Goal: Information Seeking & Learning: Compare options

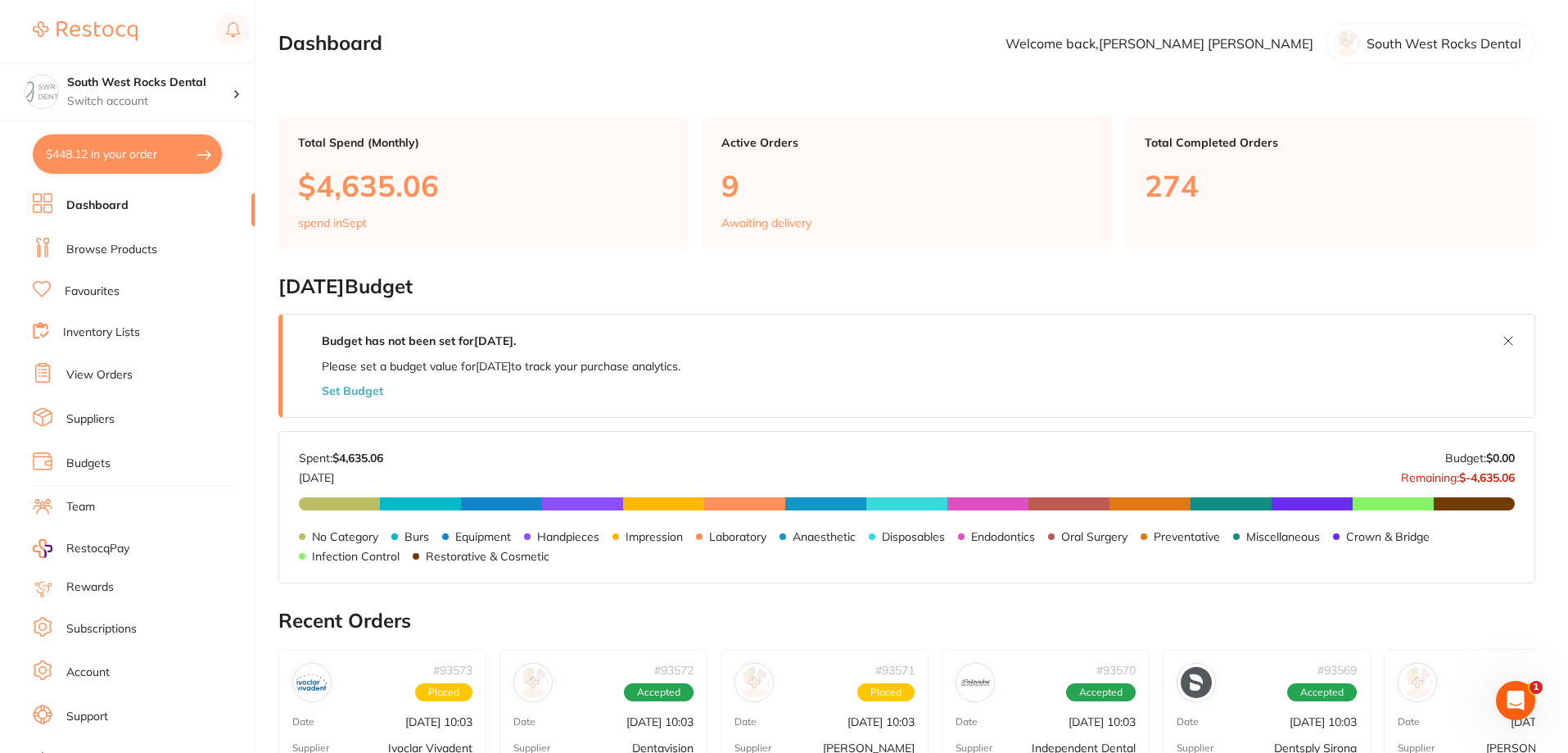
click at [133, 244] on link "Browse Products" at bounding box center [112, 250] width 91 height 16
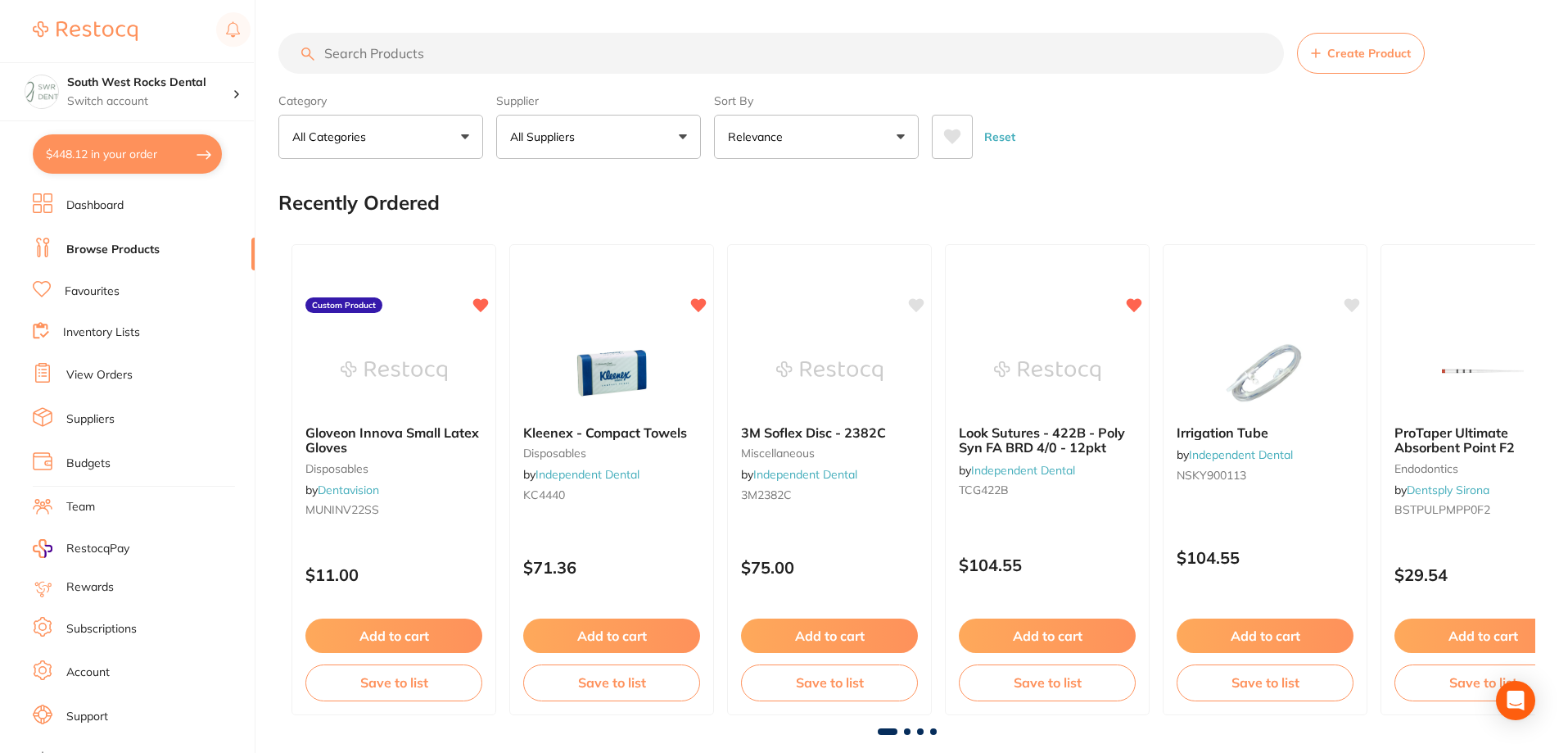
click at [514, 55] on input "search" at bounding box center [781, 53] width 1005 height 41
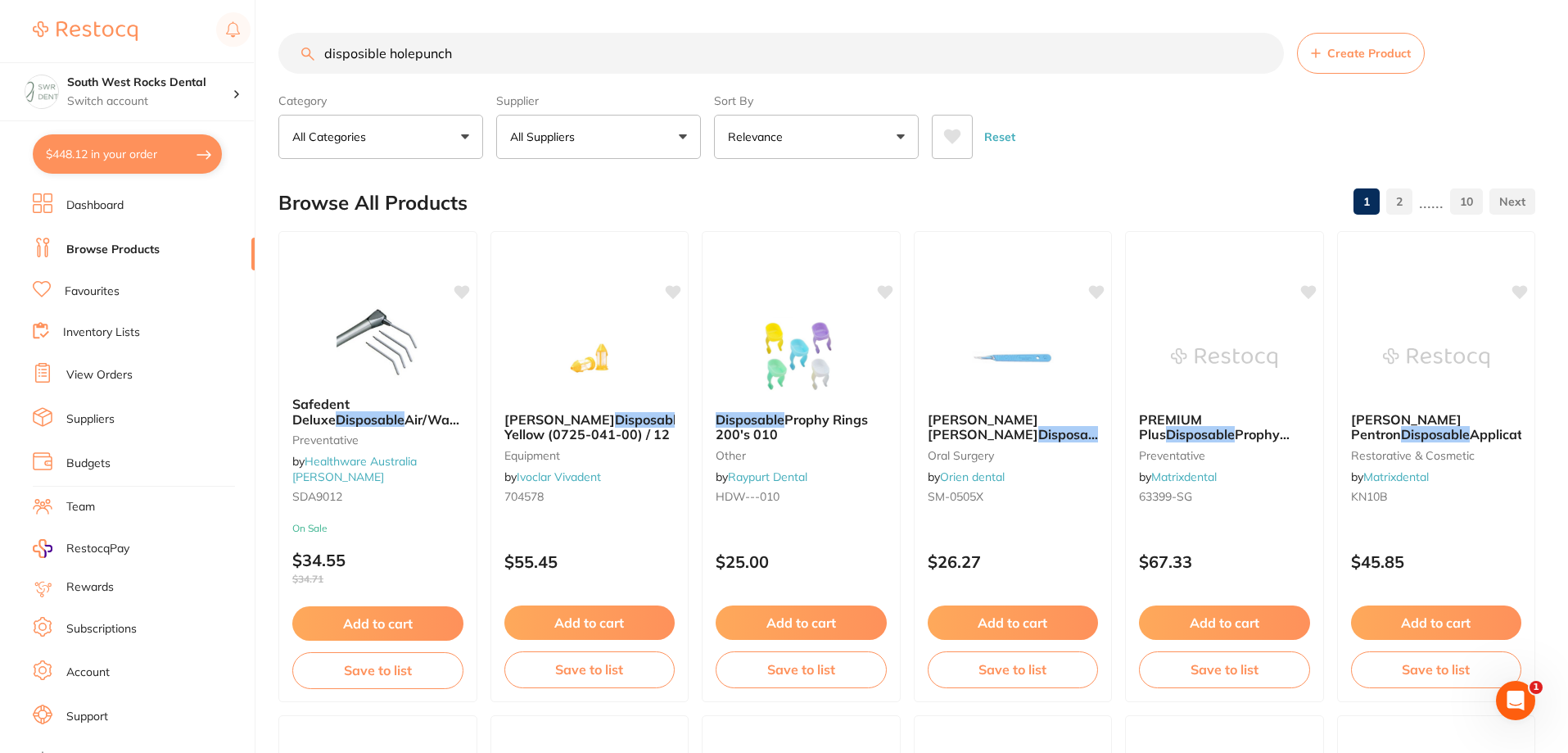
drag, startPoint x: 455, startPoint y: 55, endPoint x: 382, endPoint y: 60, distance: 73.2
click at [382, 60] on input "disposible holepunch" at bounding box center [781, 53] width 1005 height 41
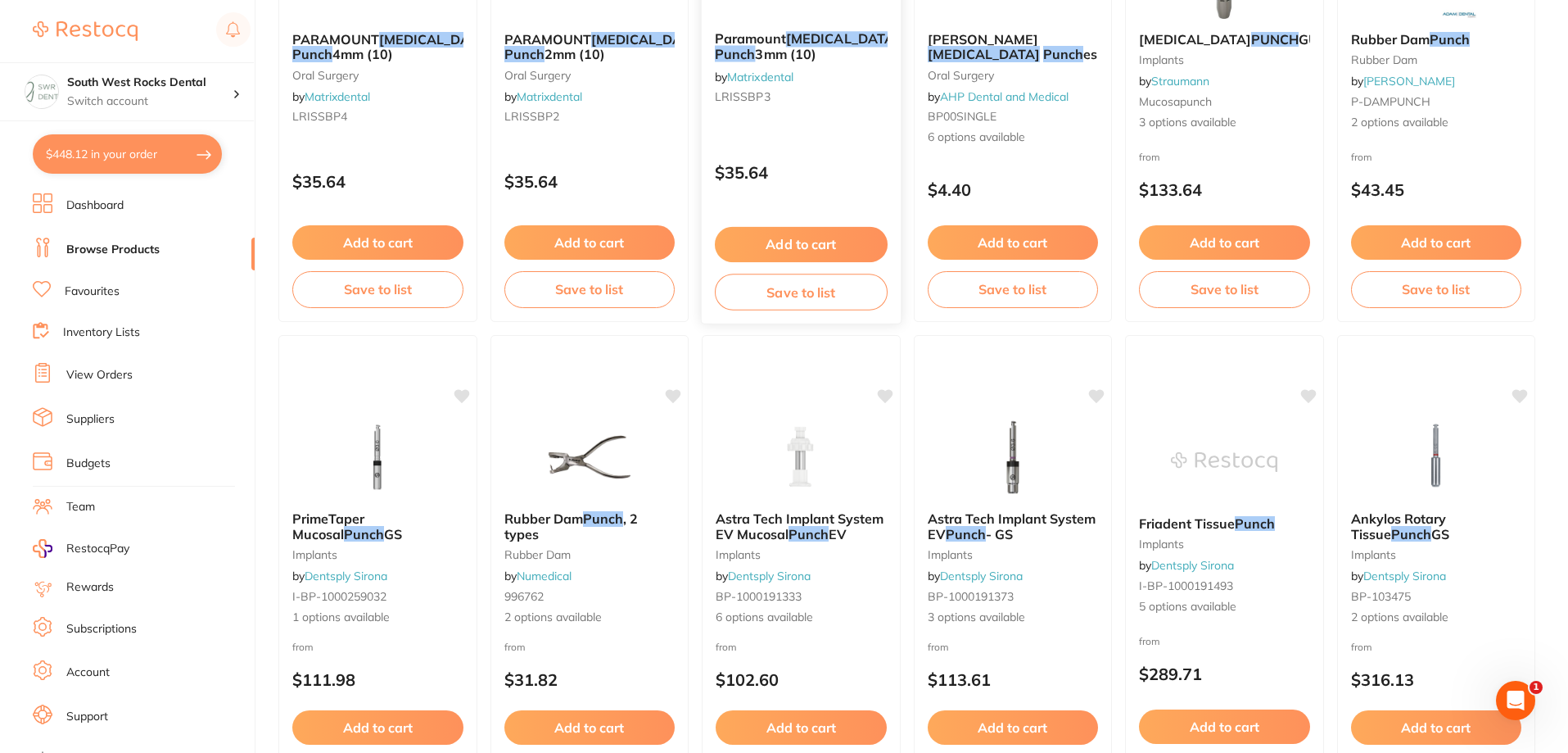
scroll to position [410, 0]
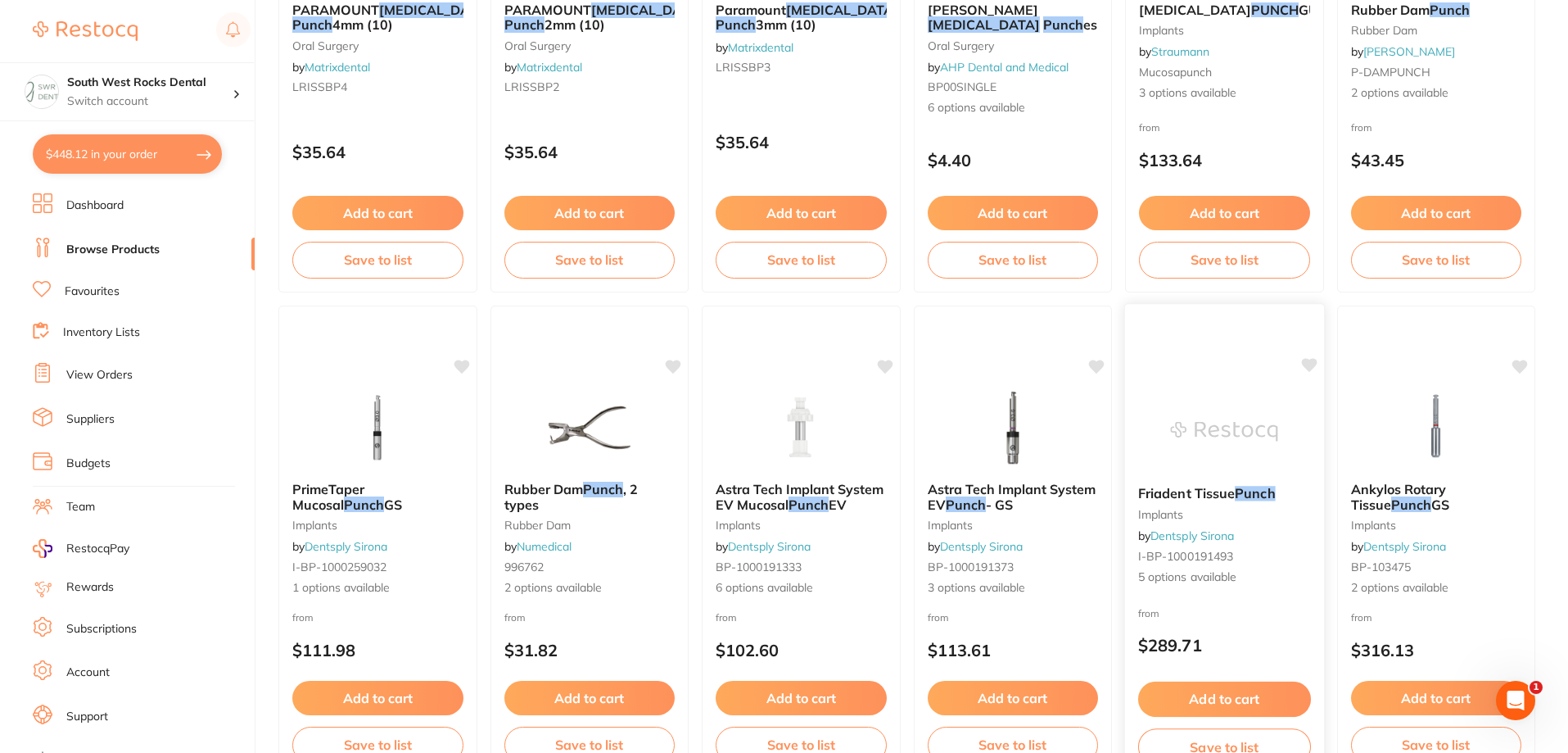
click at [1199, 524] on div "Friadent Tissue Punch implants by Dentsply Sirona I-BP-1000191493 5 options ava…" at bounding box center [1224, 535] width 199 height 126
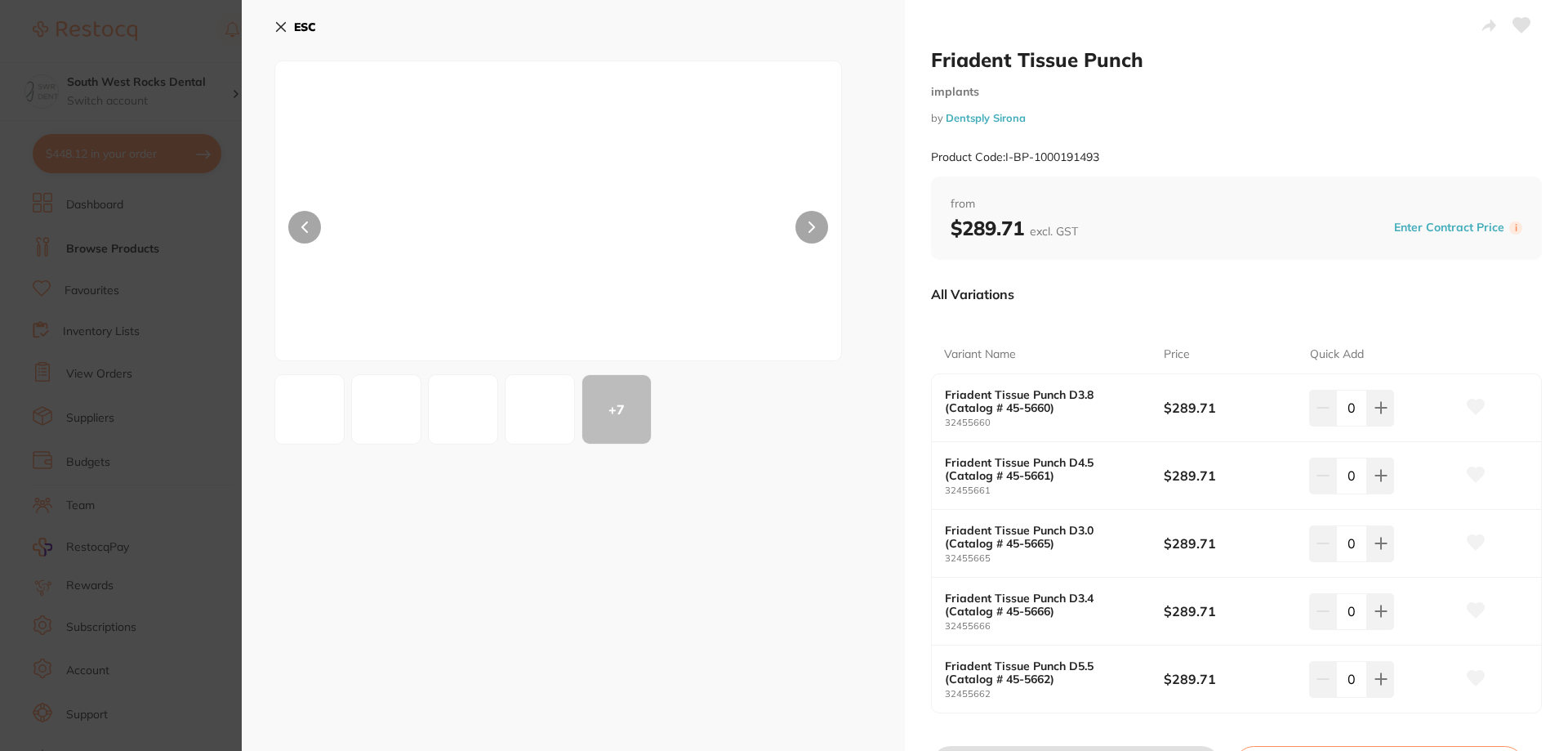
click at [284, 26] on icon at bounding box center [281, 27] width 13 height 13
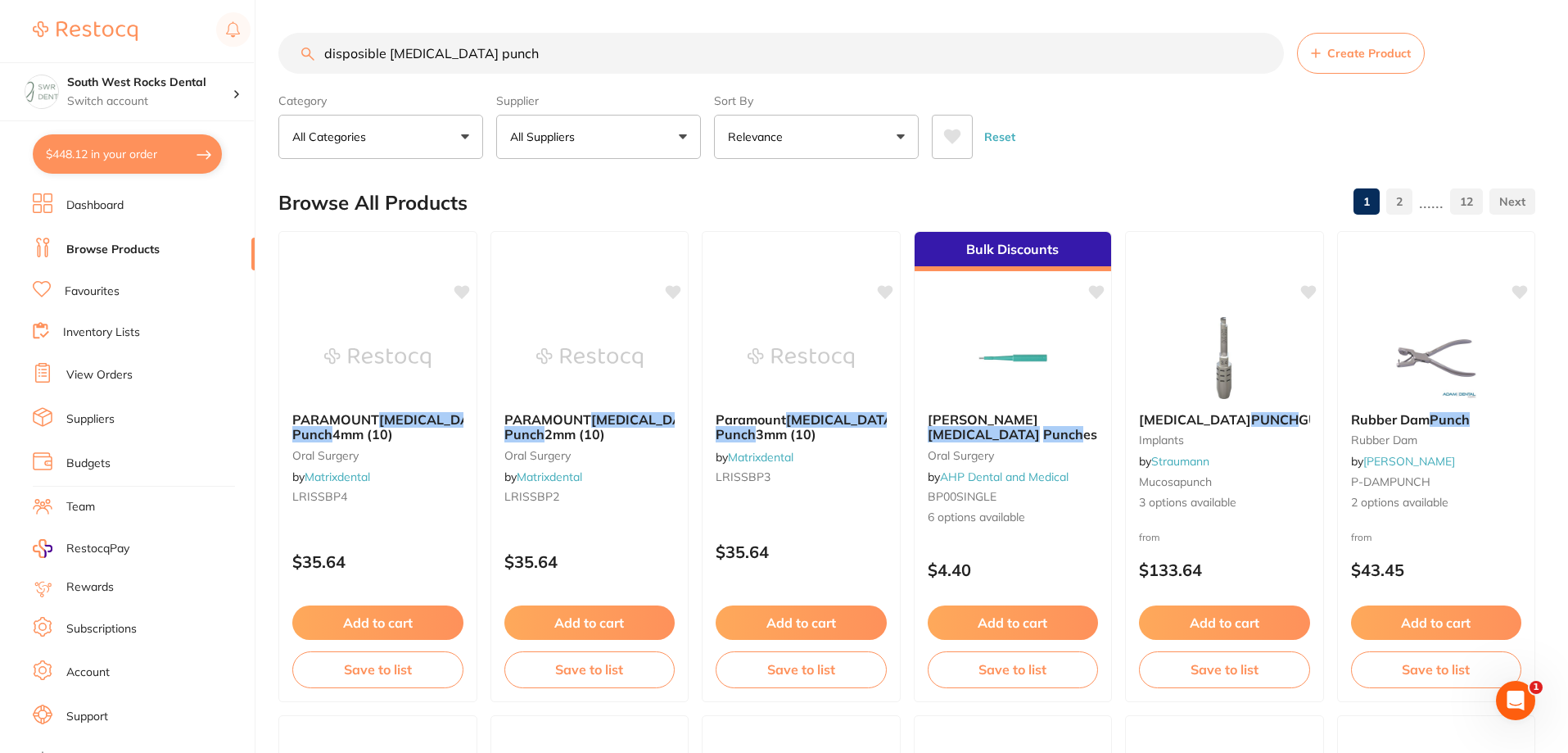
drag, startPoint x: 383, startPoint y: 47, endPoint x: 317, endPoint y: 47, distance: 66.0
click at [317, 47] on input "disposible [MEDICAL_DATA] punch" at bounding box center [781, 53] width 1005 height 41
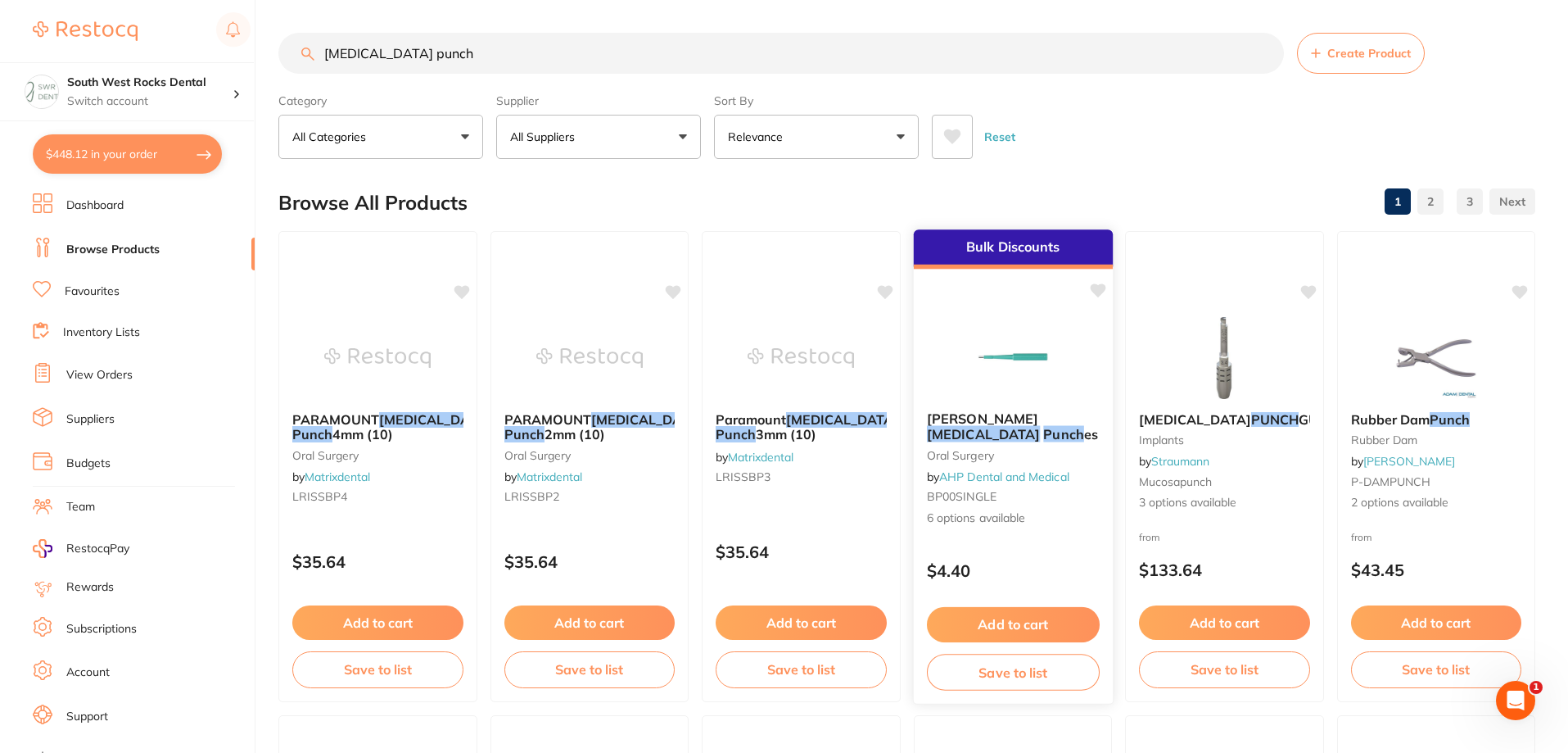
click at [1083, 426] on span "es" at bounding box center [1090, 434] width 14 height 16
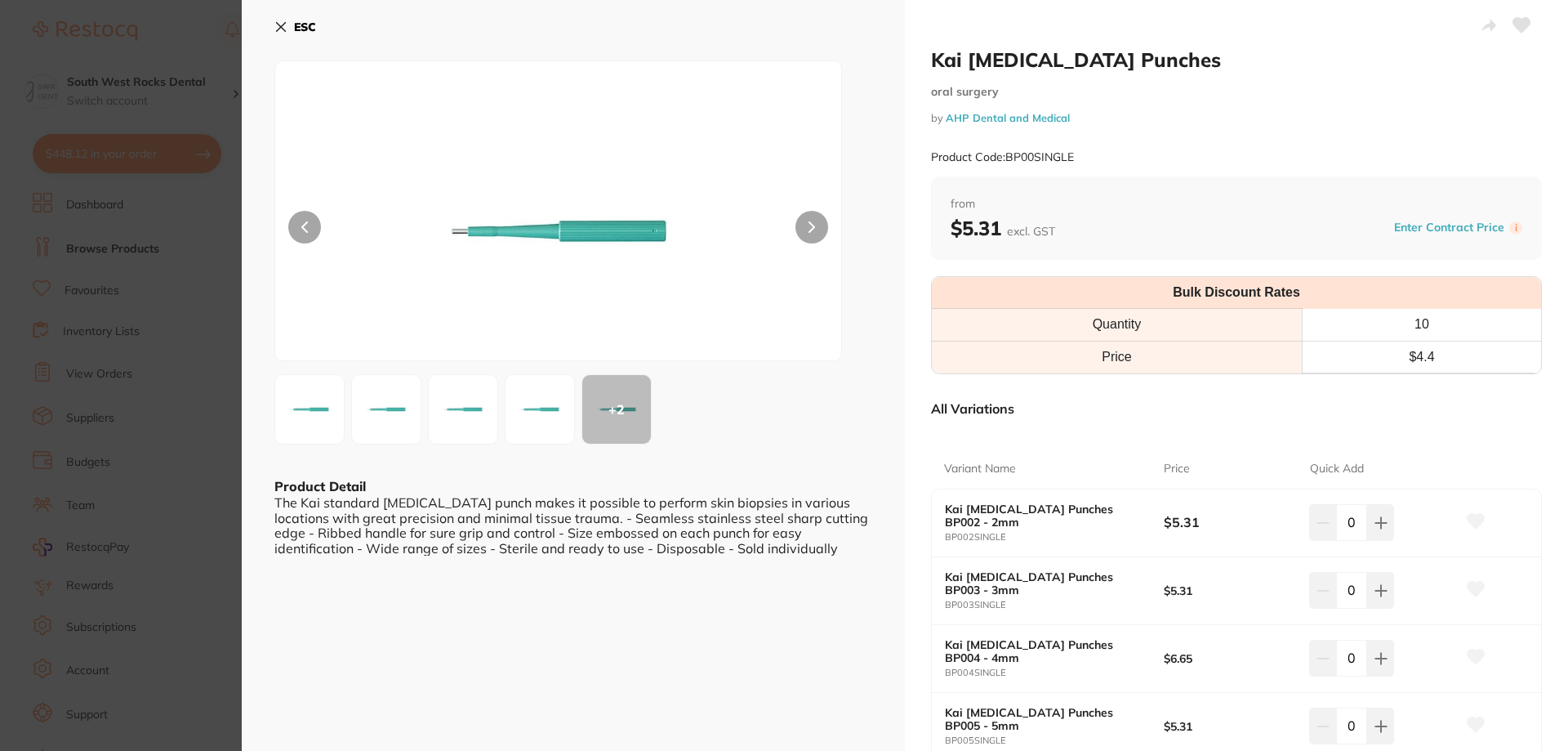
click at [276, 22] on icon at bounding box center [281, 27] width 13 height 13
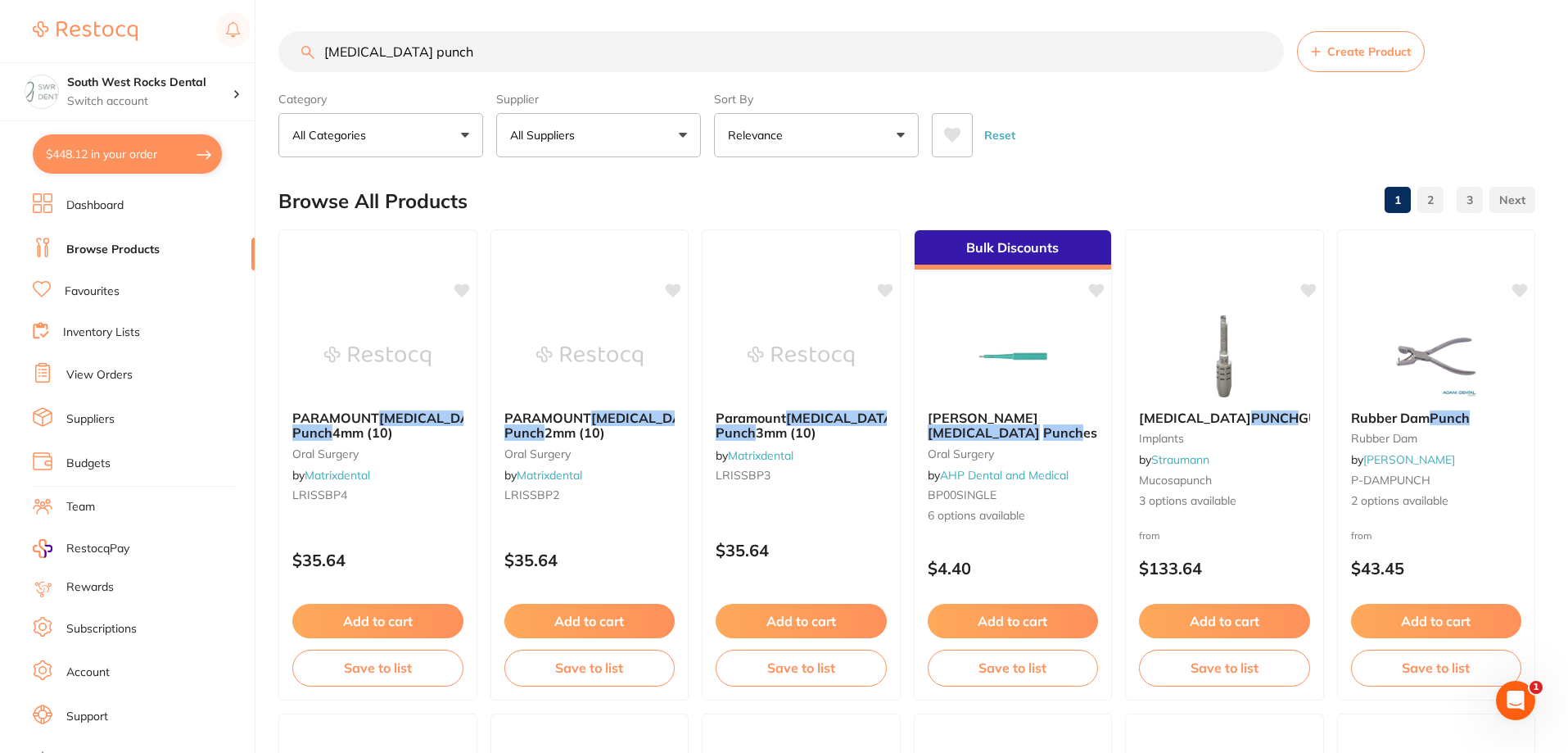
drag, startPoint x: 409, startPoint y: 51, endPoint x: 321, endPoint y: 49, distance: 88.0
click at [321, 49] on input "[MEDICAL_DATA] punch" at bounding box center [781, 51] width 1005 height 41
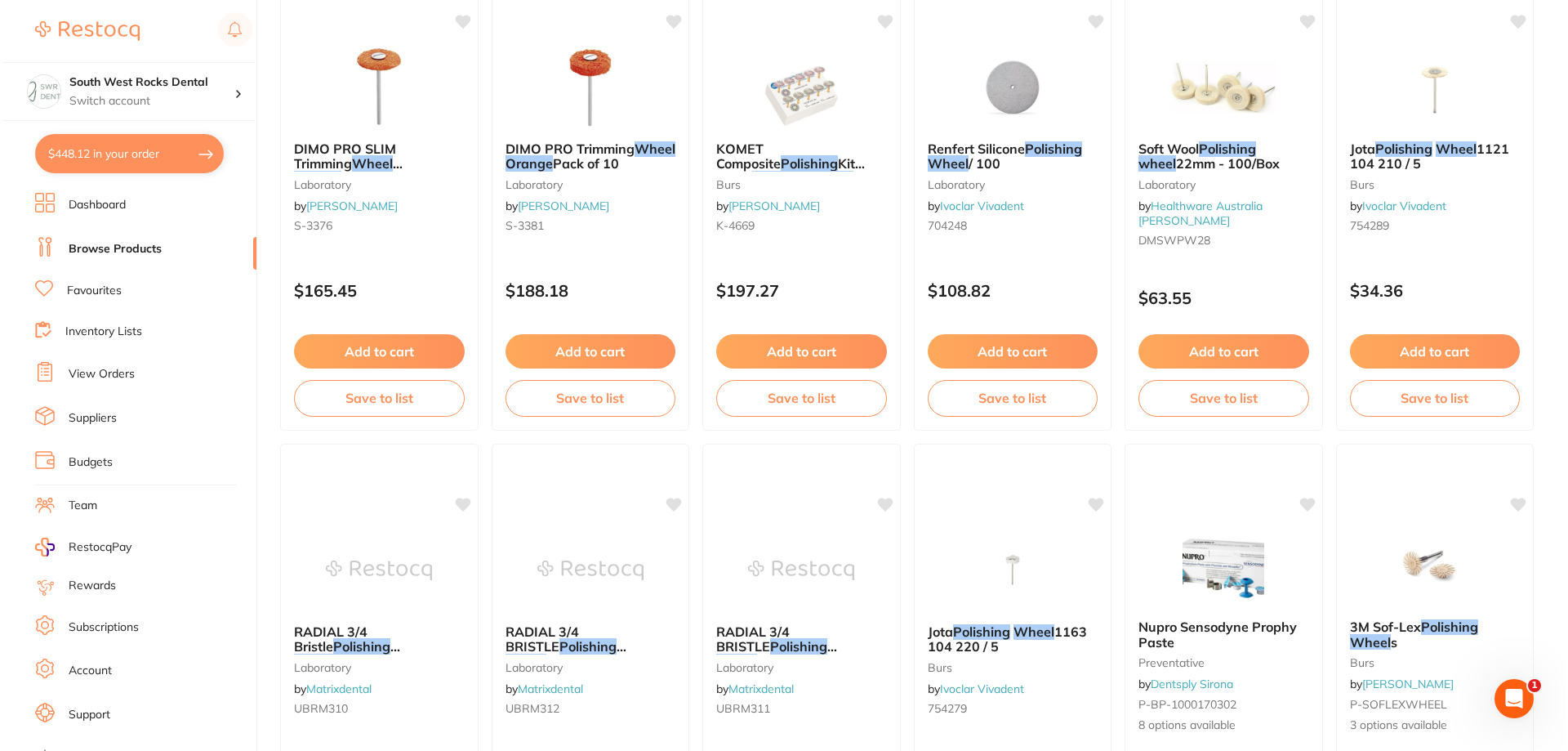
scroll to position [0, 0]
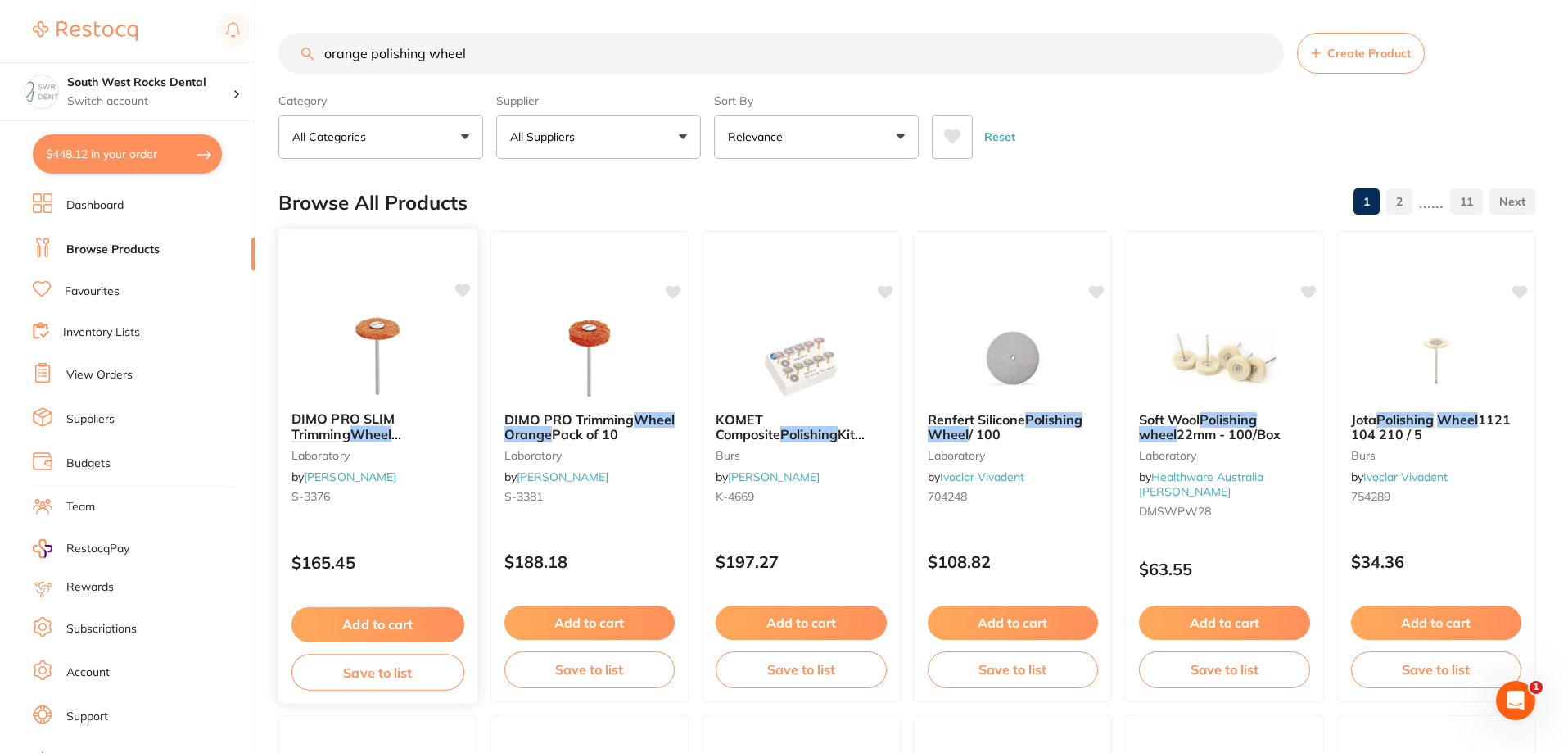
click at [395, 419] on span "DIMO PRO SLIM Trimming" at bounding box center [343, 426] width 104 height 32
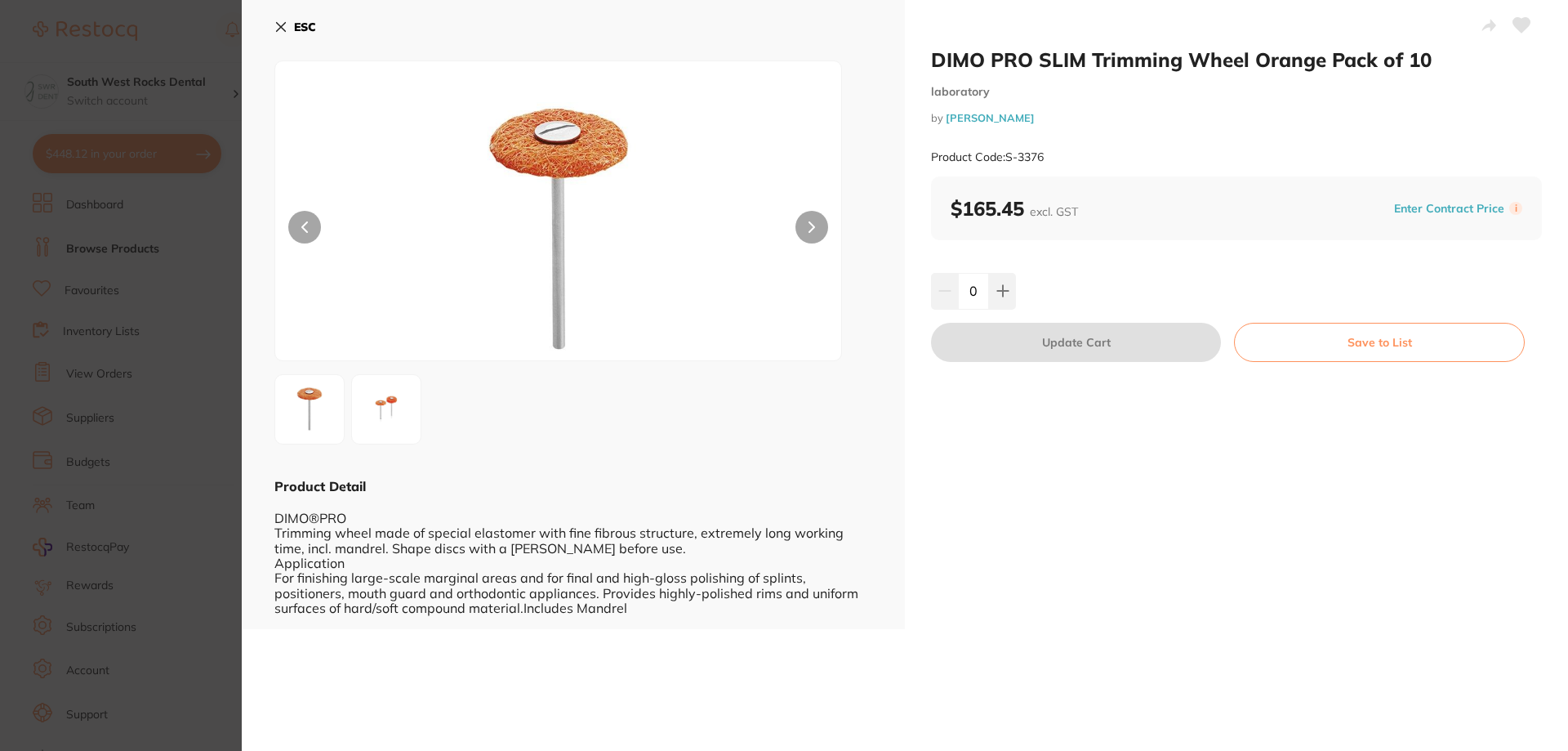
click at [275, 16] on button "ESC" at bounding box center [295, 26] width 42 height 28
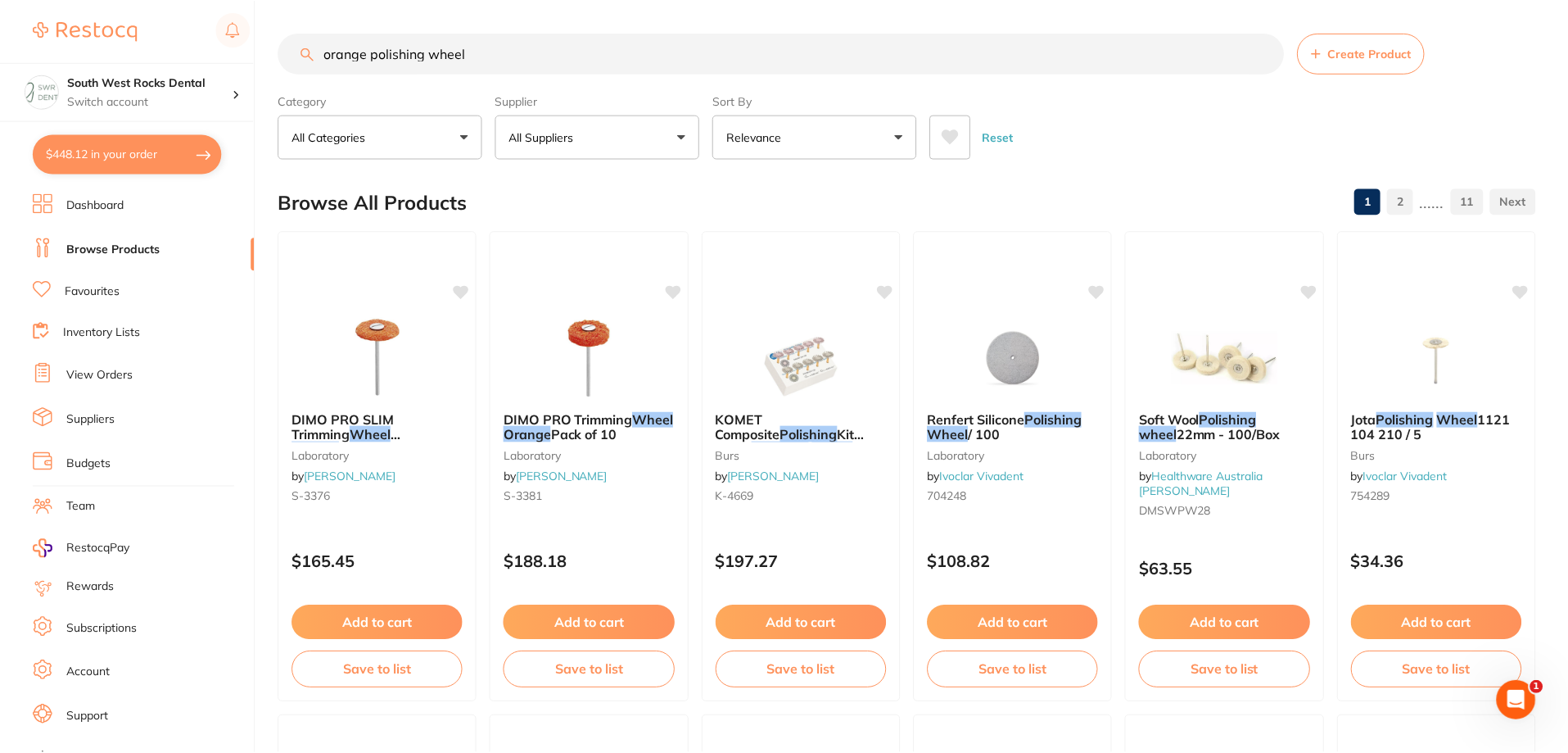
scroll to position [1, 0]
click at [567, 374] on img at bounding box center [589, 355] width 107 height 83
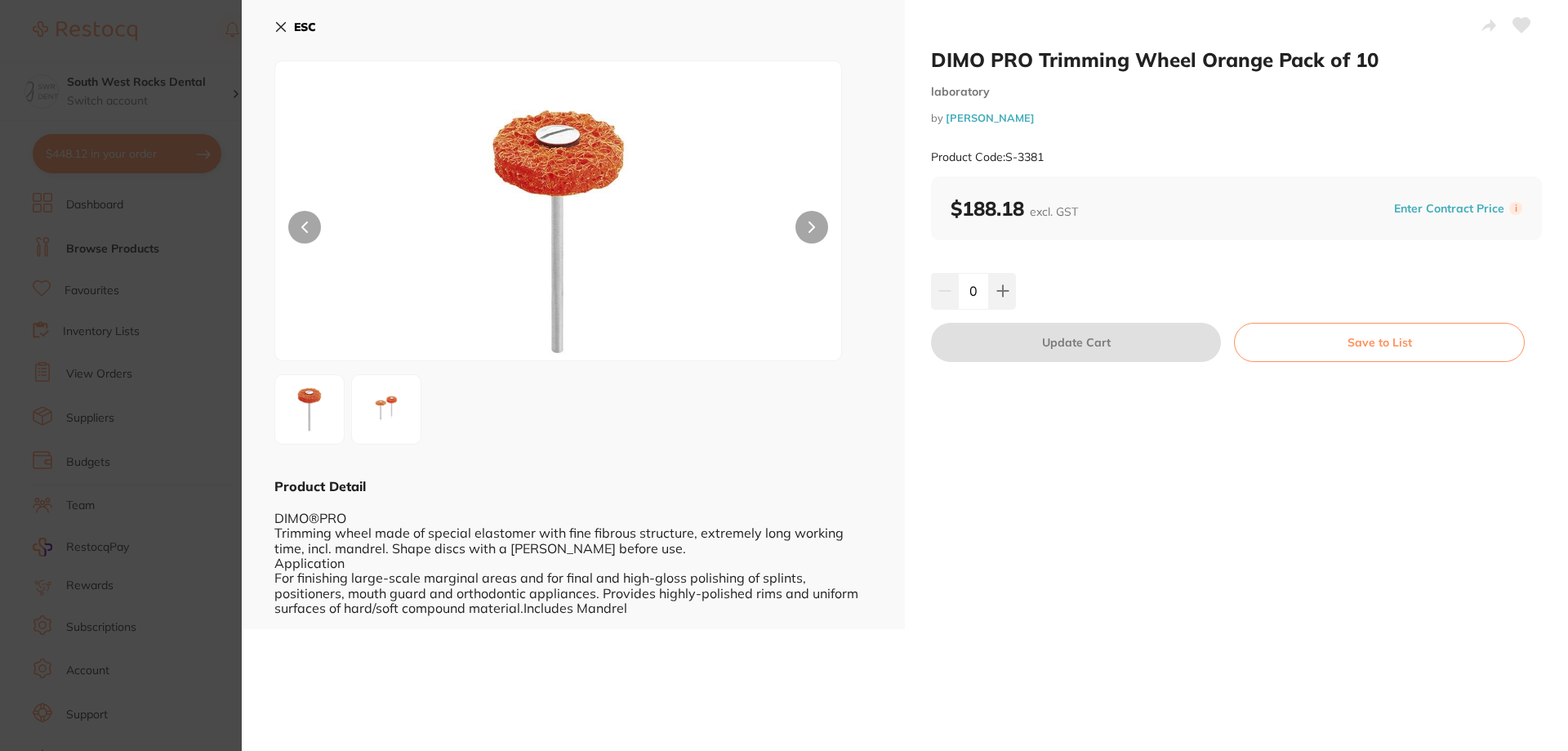
click at [279, 24] on icon at bounding box center [281, 27] width 13 height 13
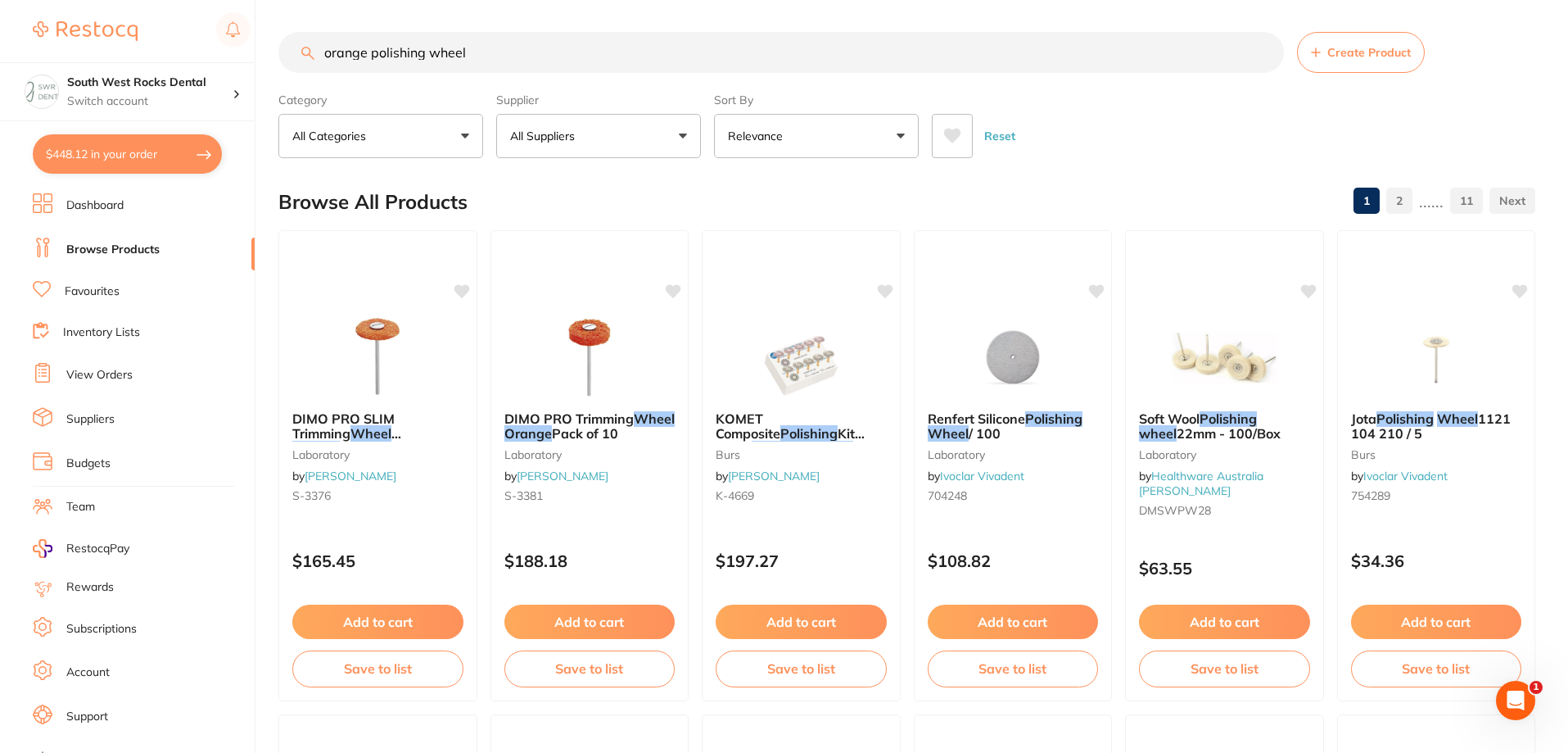
click at [370, 55] on input "orange polishing wheel" at bounding box center [781, 52] width 1005 height 41
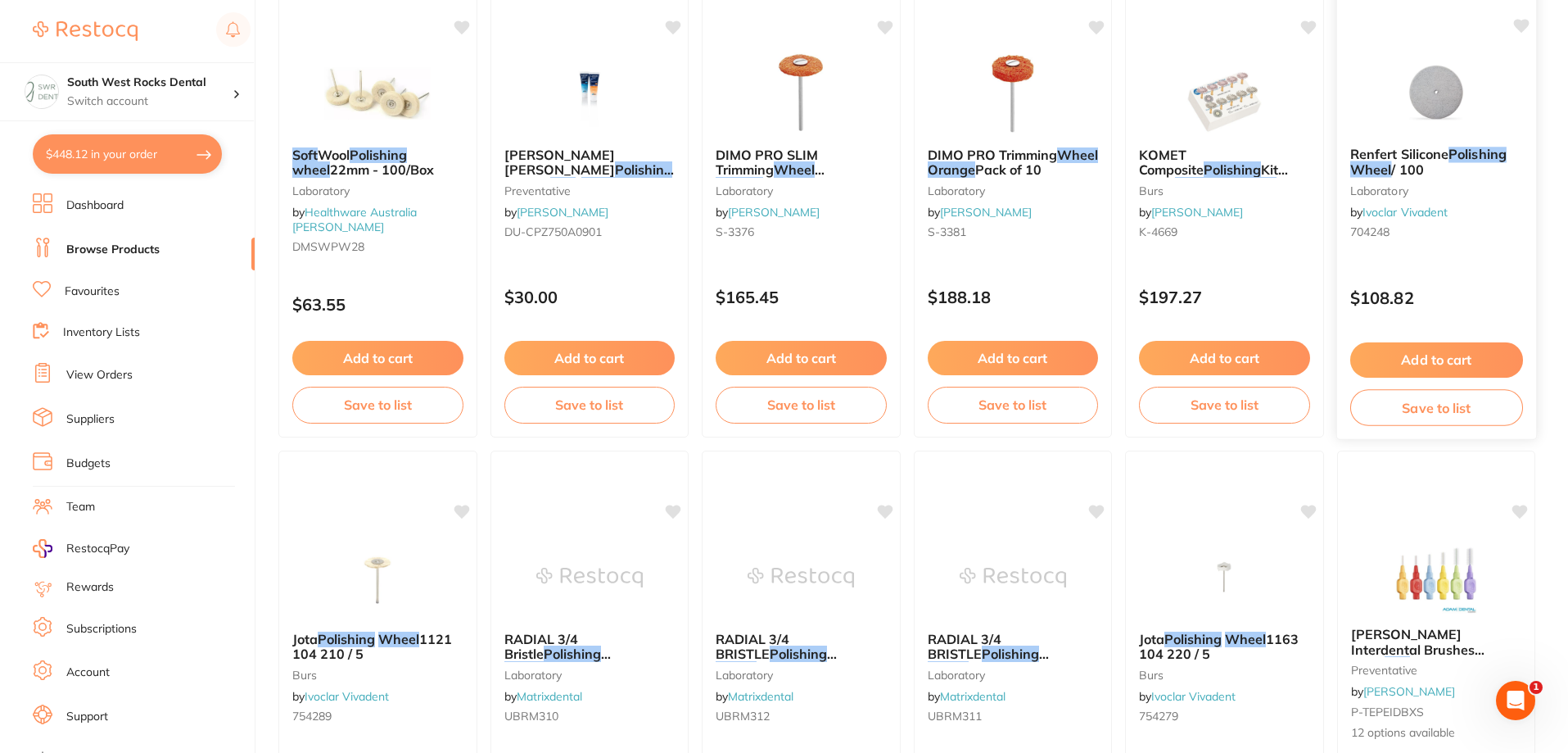
scroll to position [0, 0]
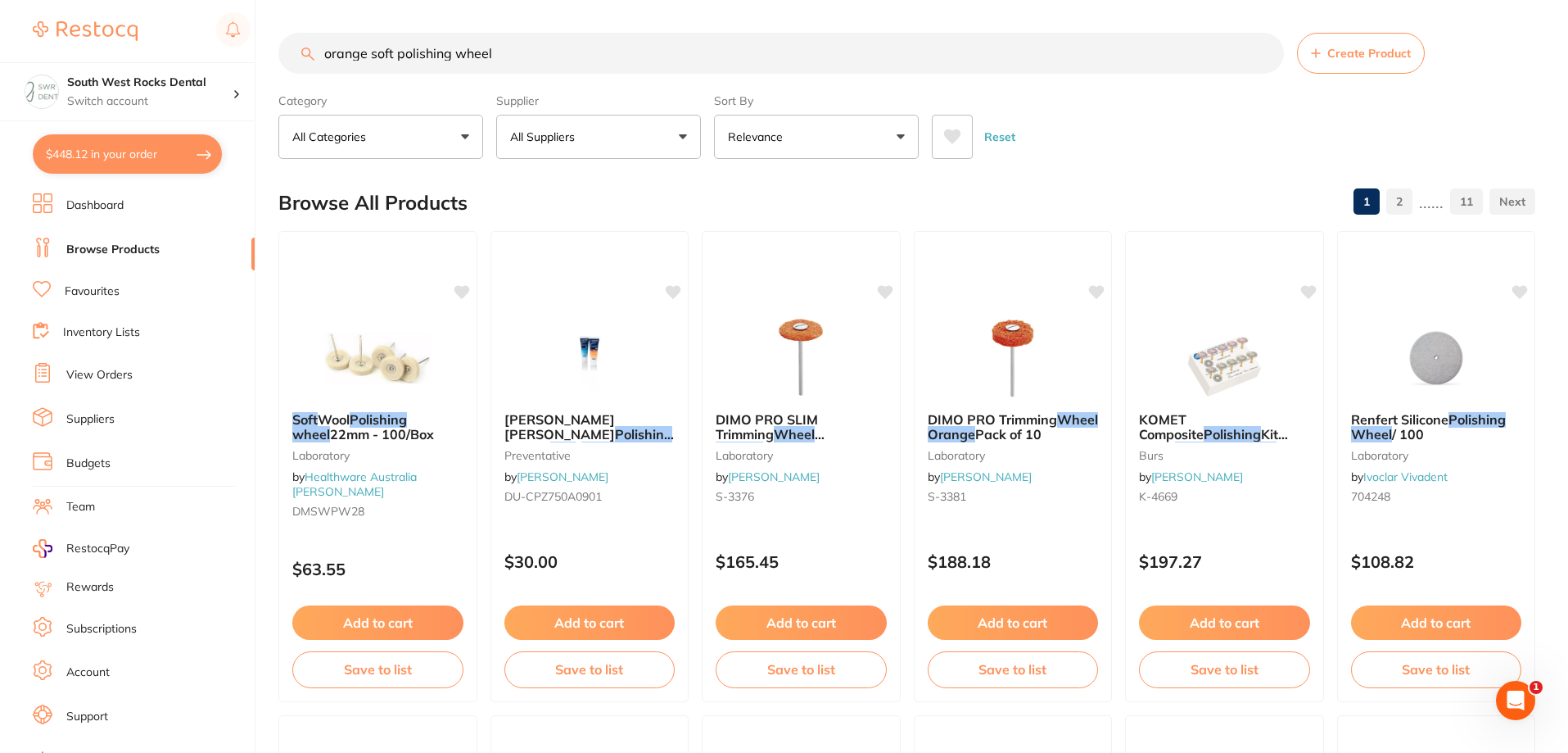
click at [663, 152] on button "All Suppliers" at bounding box center [598, 136] width 204 height 45
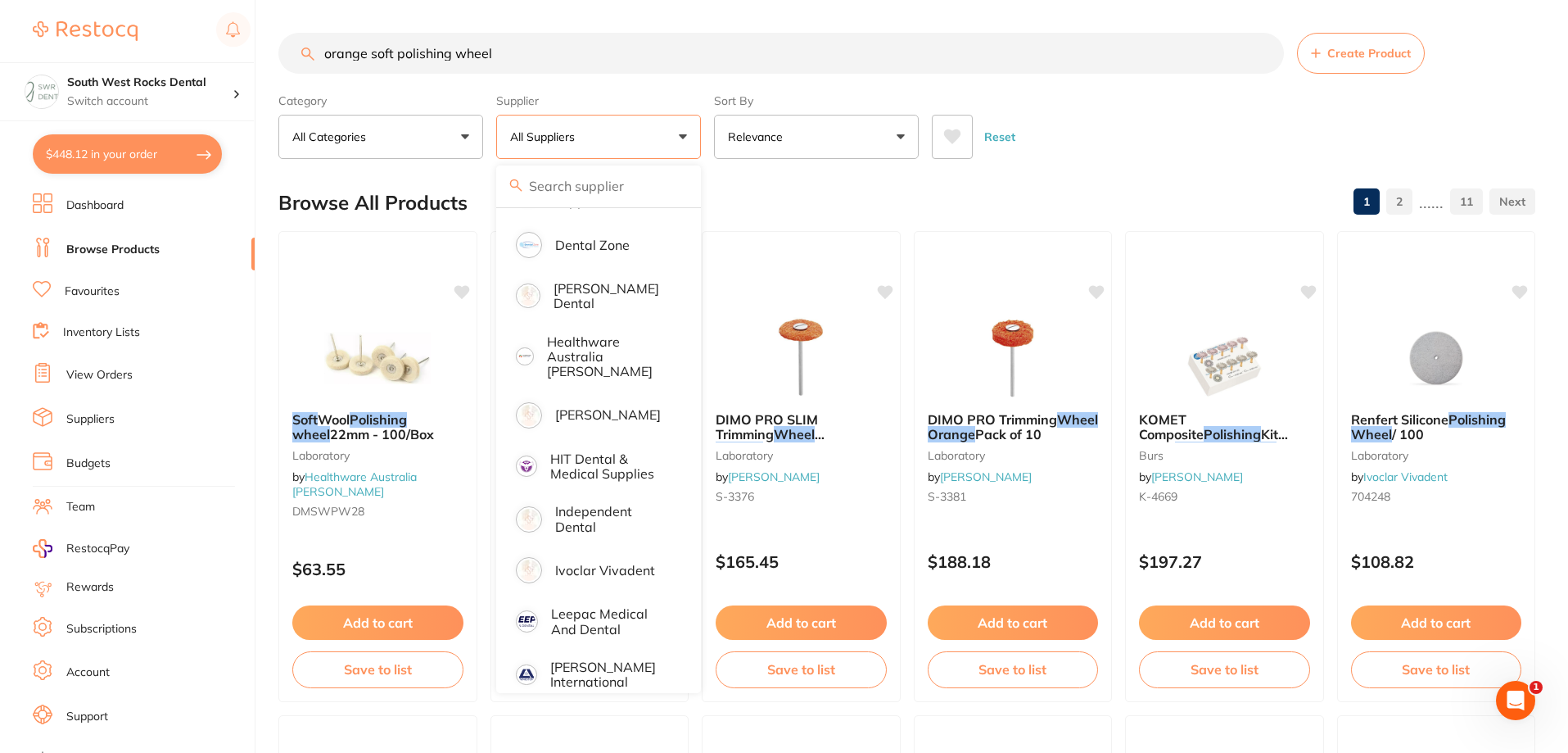
scroll to position [573, 0]
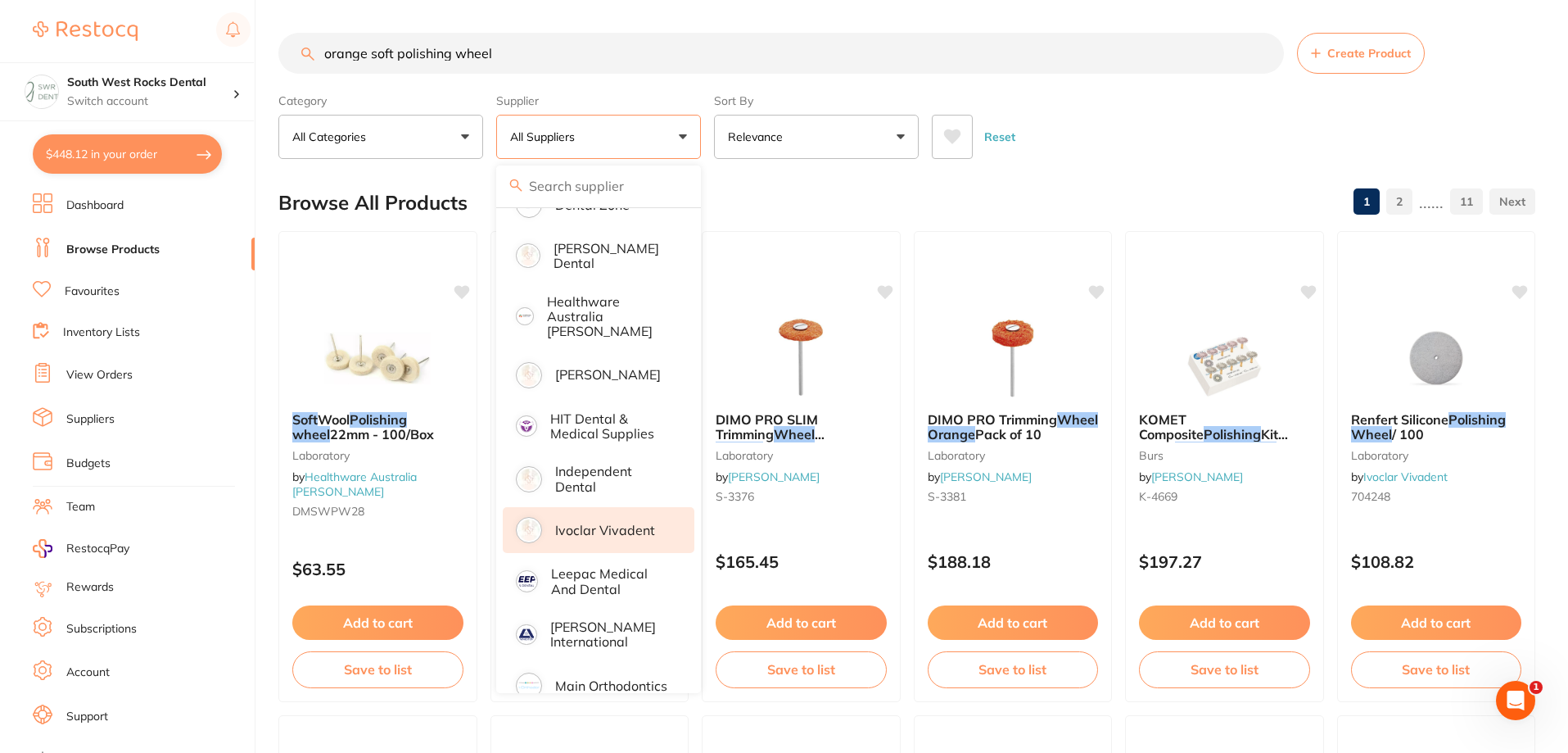
click at [601, 522] on p "Ivoclar Vivadent" at bounding box center [605, 530] width 100 height 15
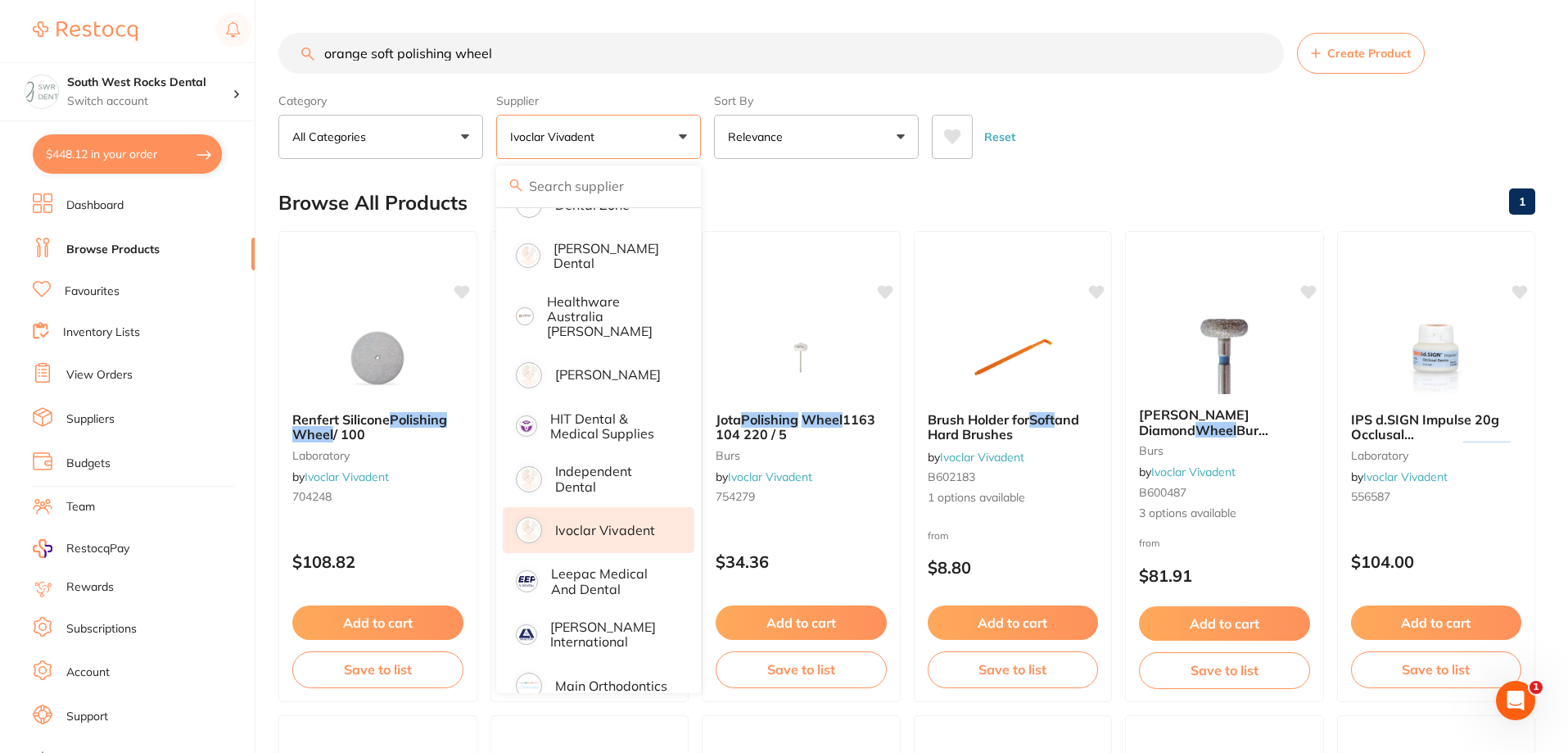
scroll to position [0, 0]
click at [1272, 183] on div "Browse All Products 1" at bounding box center [907, 203] width 1257 height 54
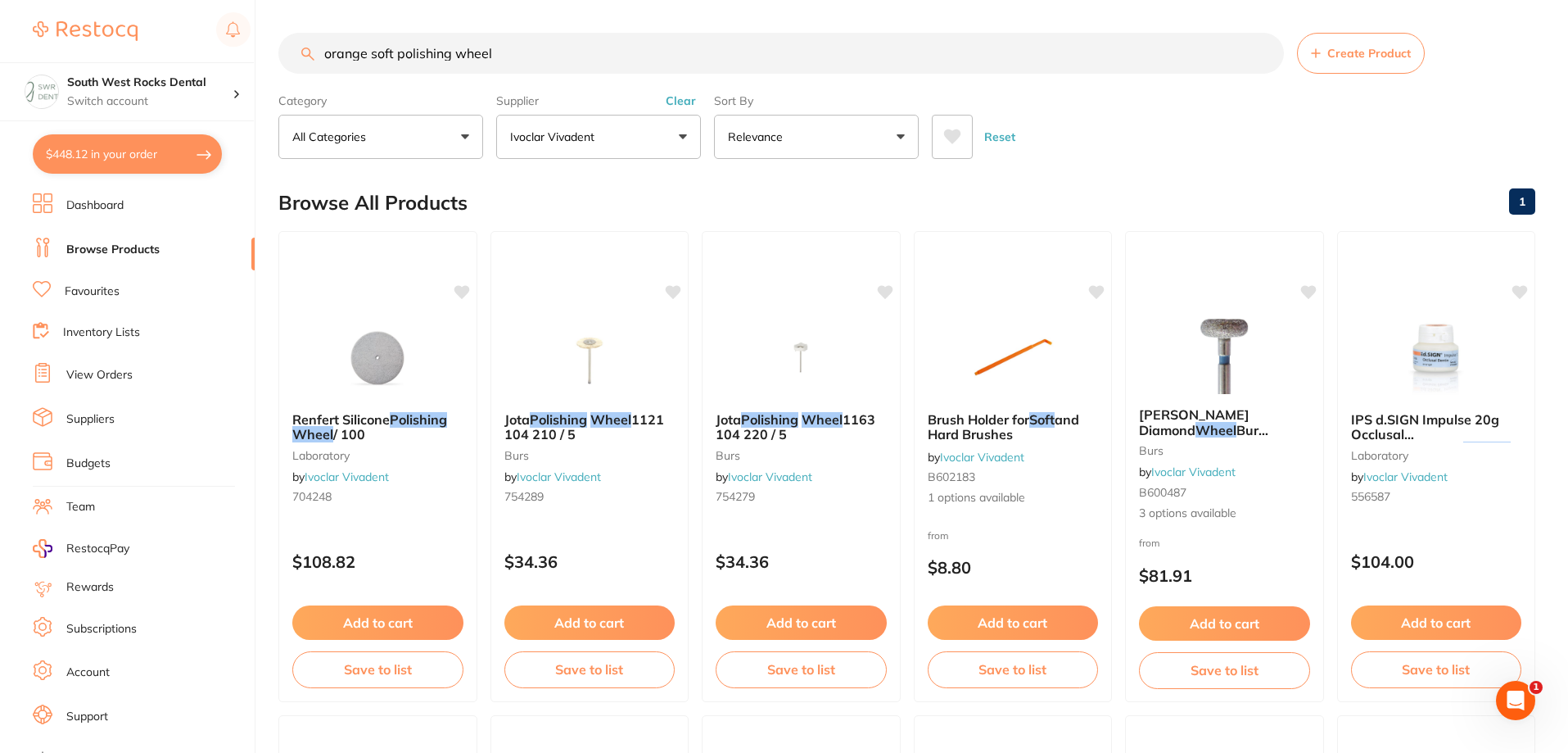
click at [679, 144] on button "Ivoclar Vivadent" at bounding box center [598, 136] width 204 height 45
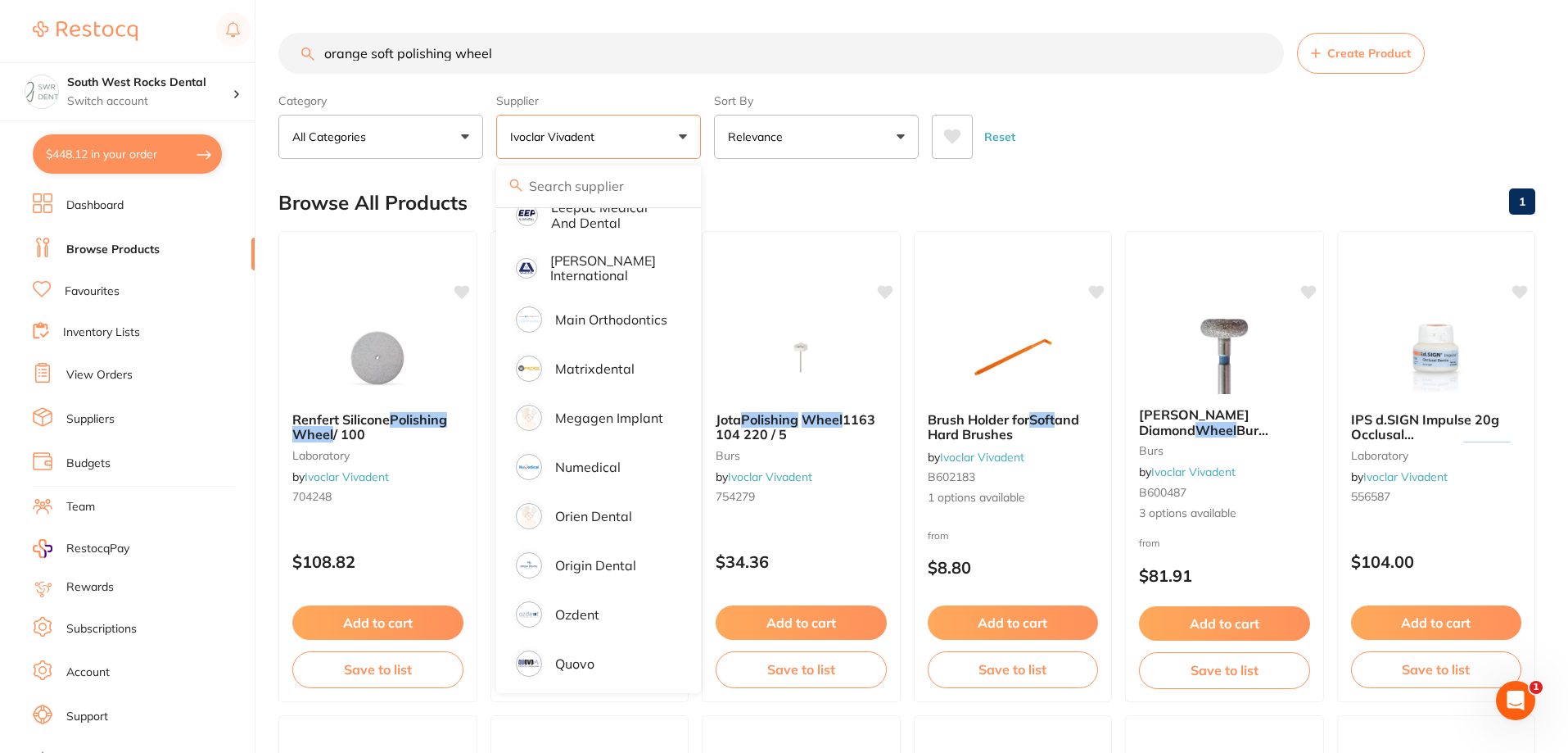
scroll to position [857, 0]
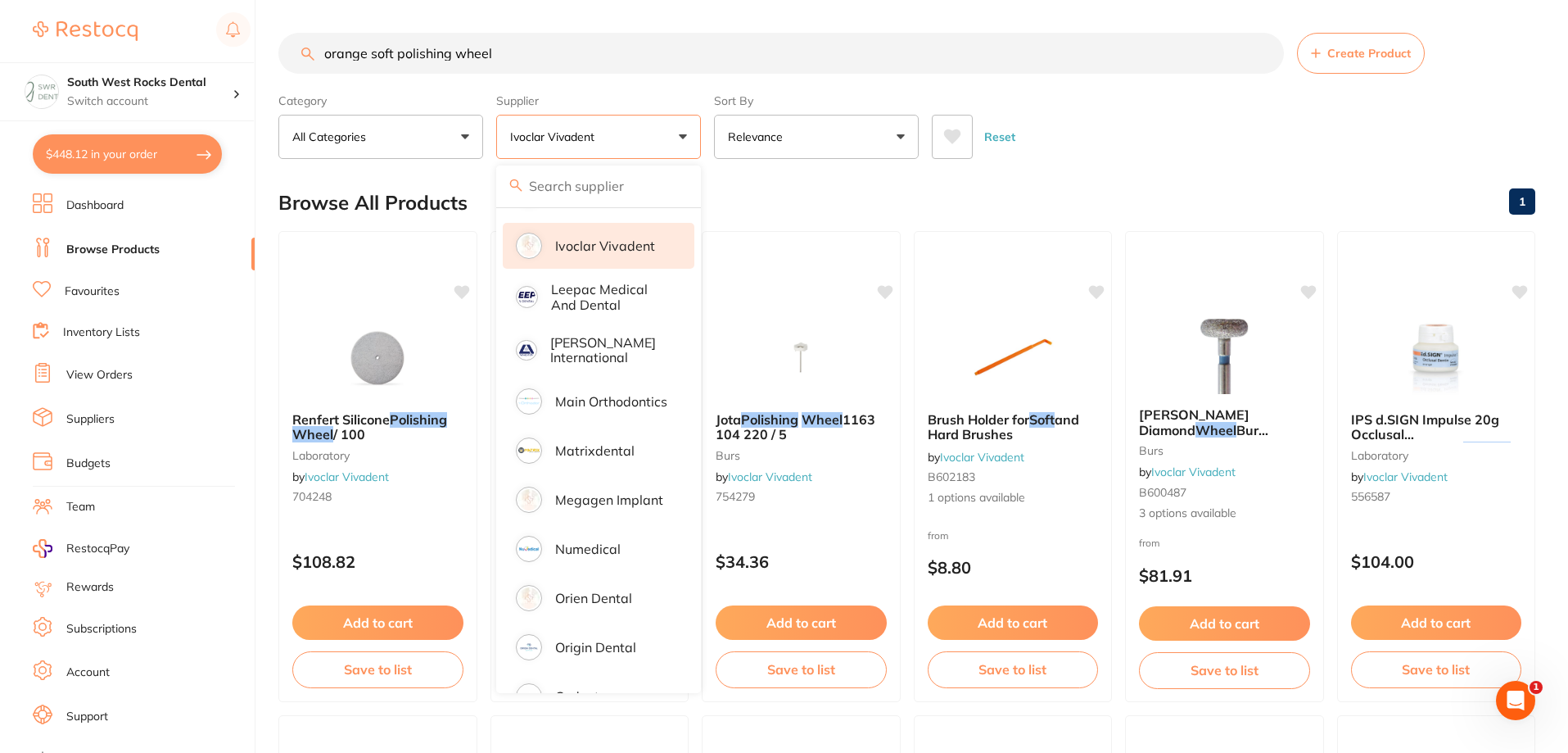
click at [612, 238] on p "Ivoclar Vivadent" at bounding box center [605, 245] width 100 height 15
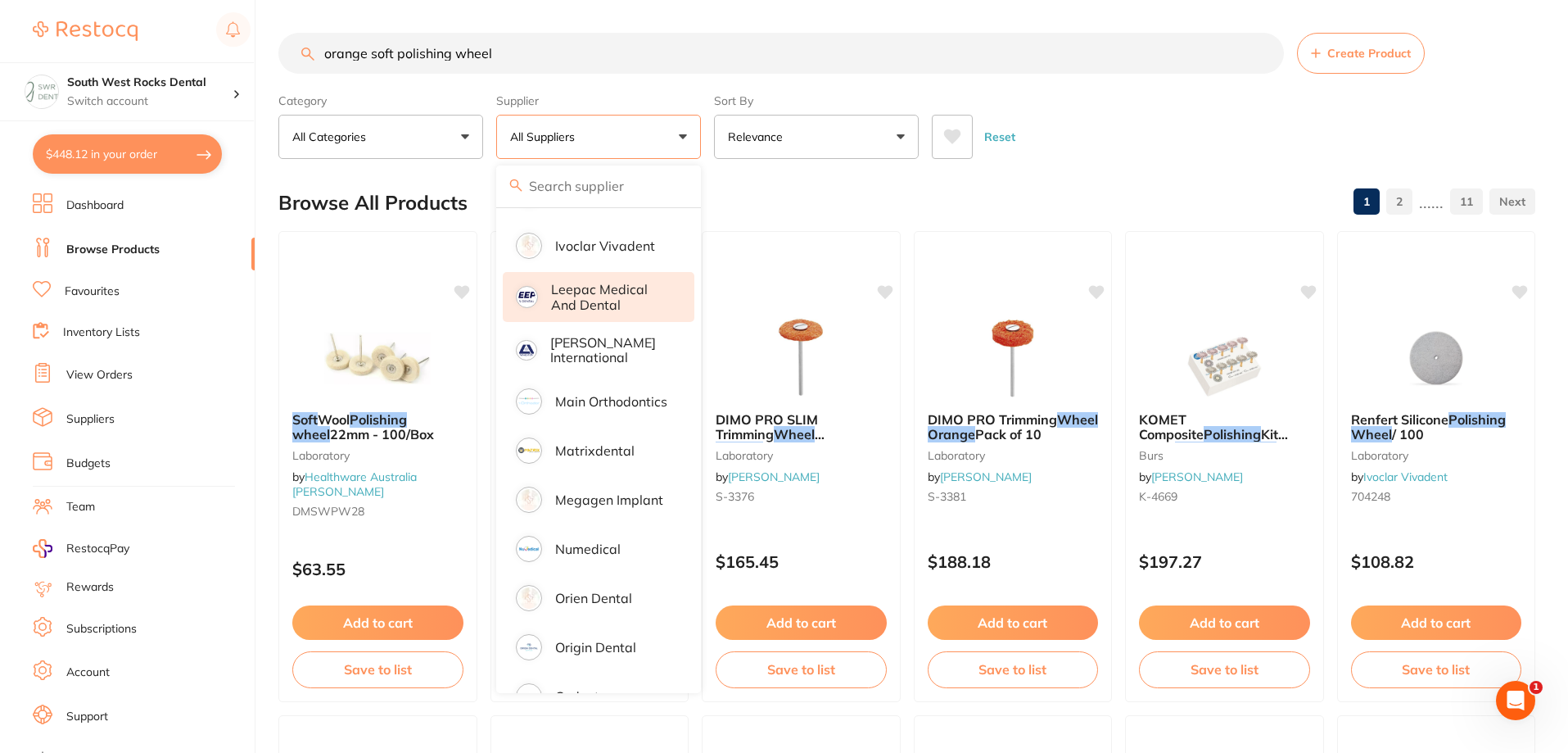
scroll to position [0, 0]
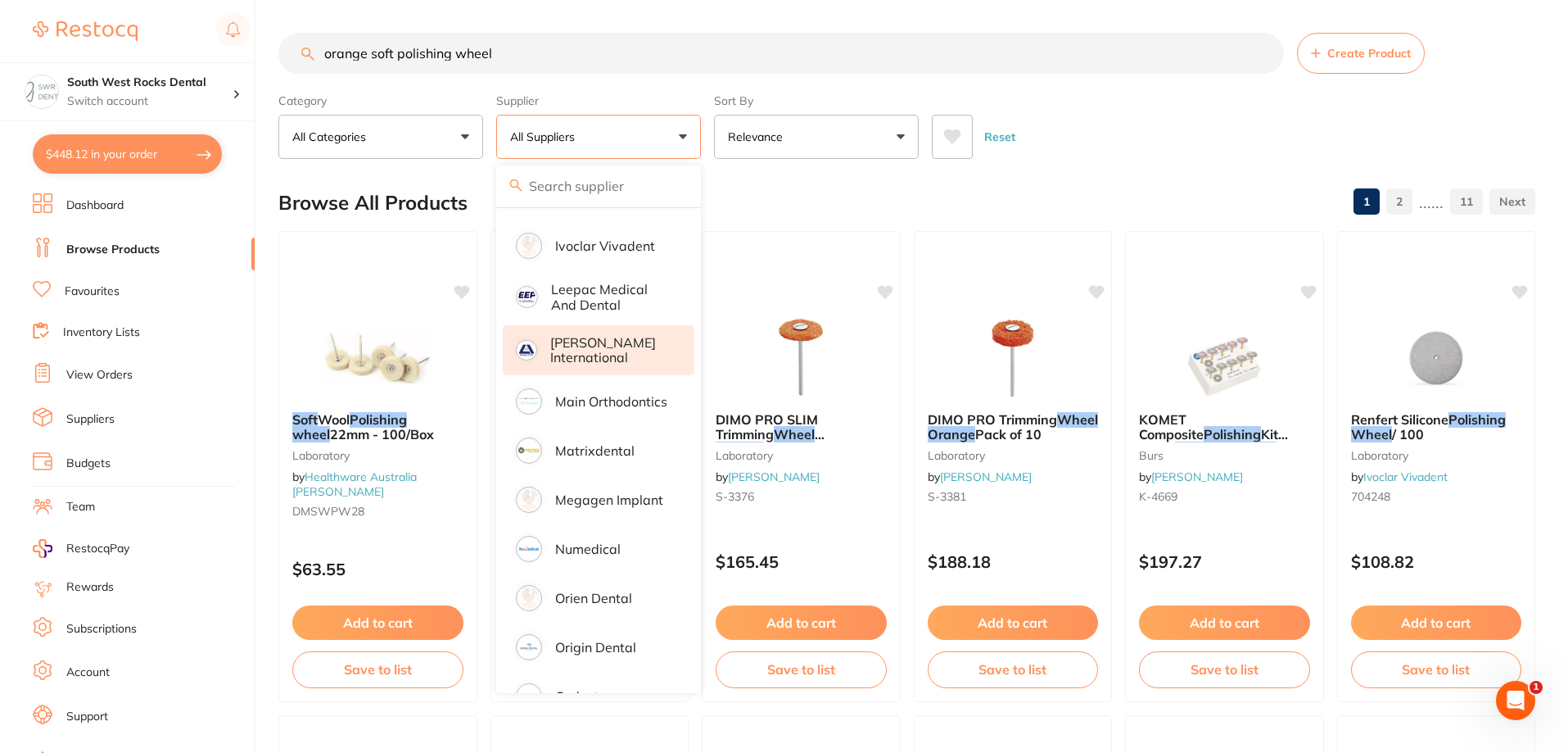
click at [610, 343] on p "[PERSON_NAME] International" at bounding box center [610, 350] width 121 height 30
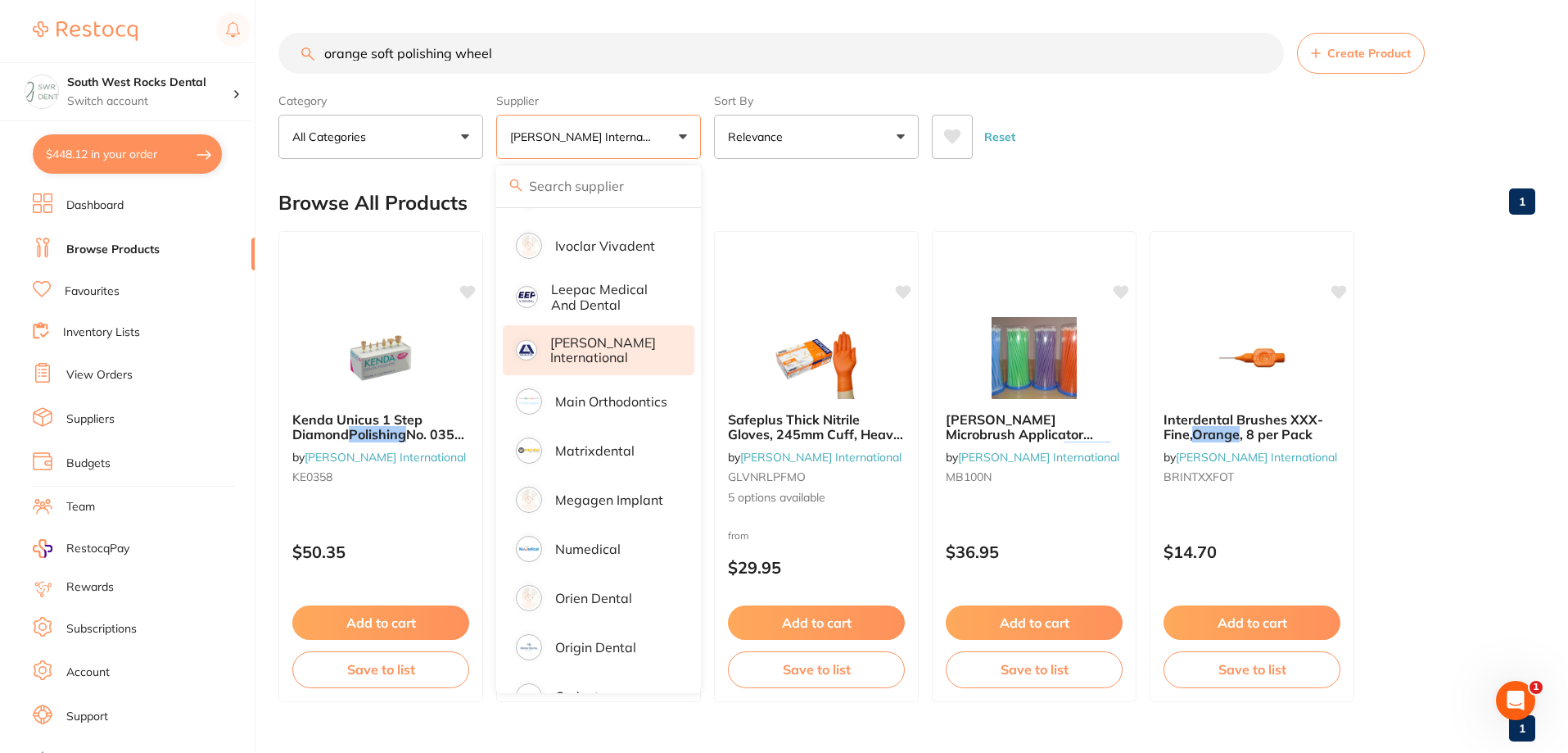
click at [1174, 153] on div "Reset" at bounding box center [1227, 130] width 590 height 57
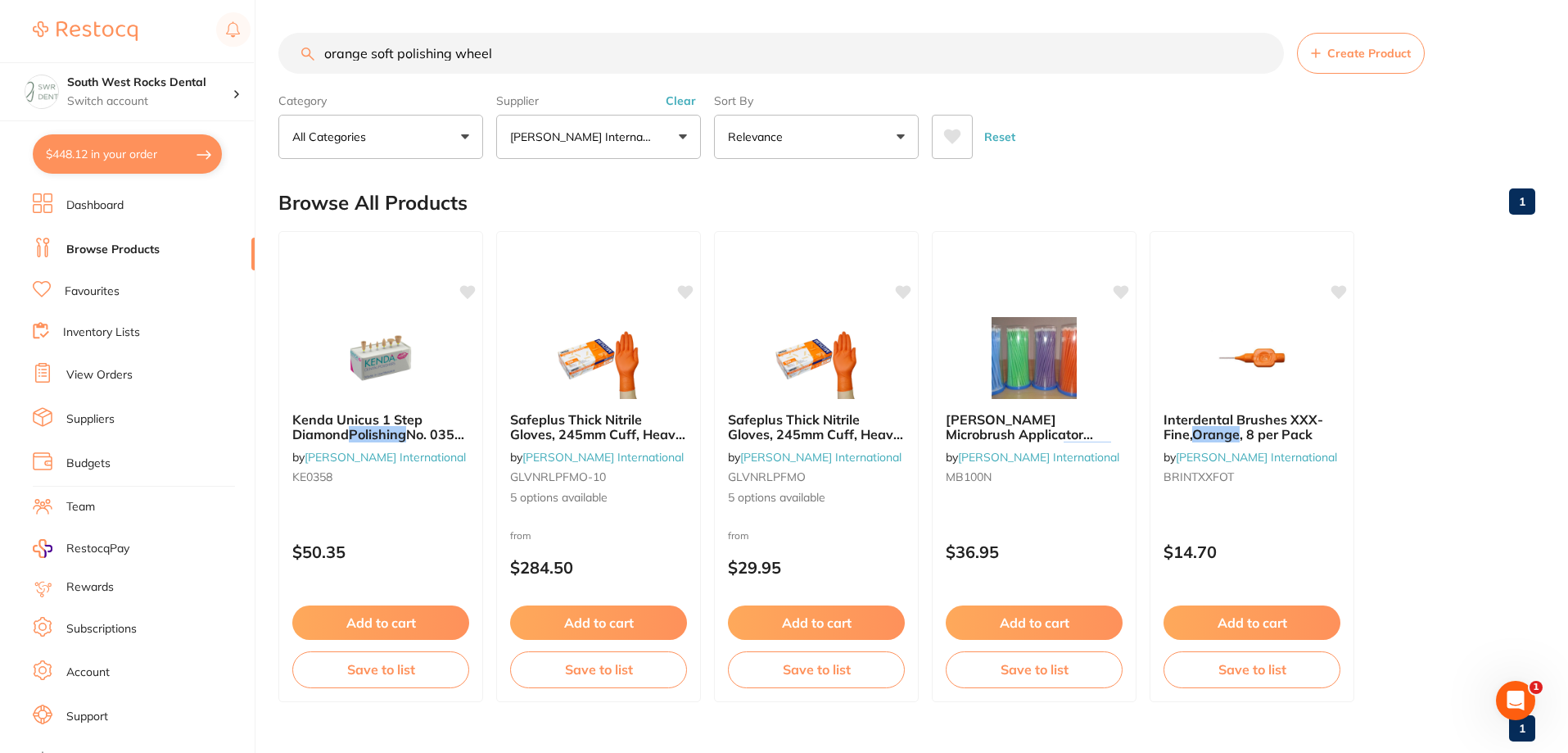
click at [673, 146] on button "[PERSON_NAME] International" at bounding box center [598, 136] width 204 height 45
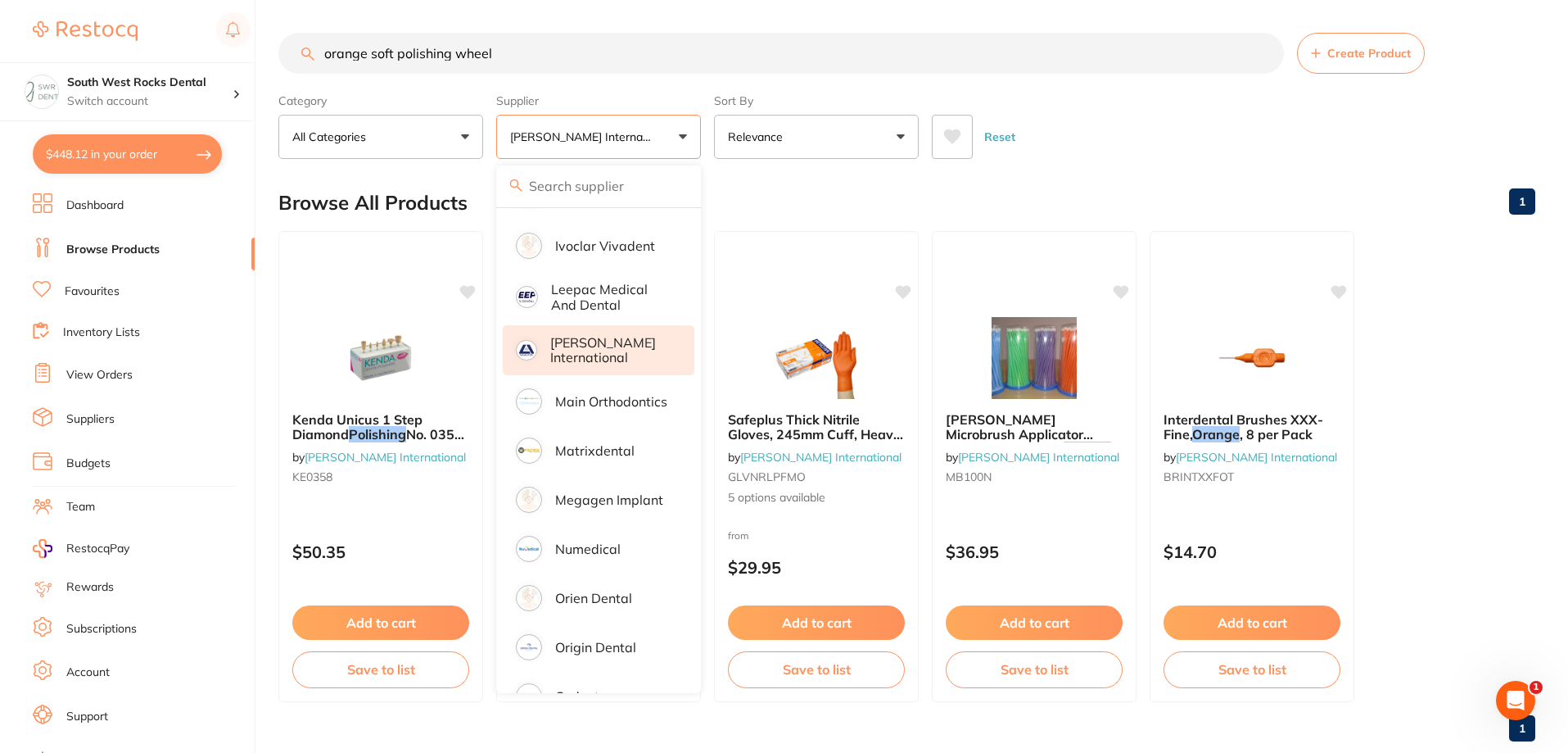
click at [601, 344] on p "[PERSON_NAME] International" at bounding box center [610, 350] width 121 height 30
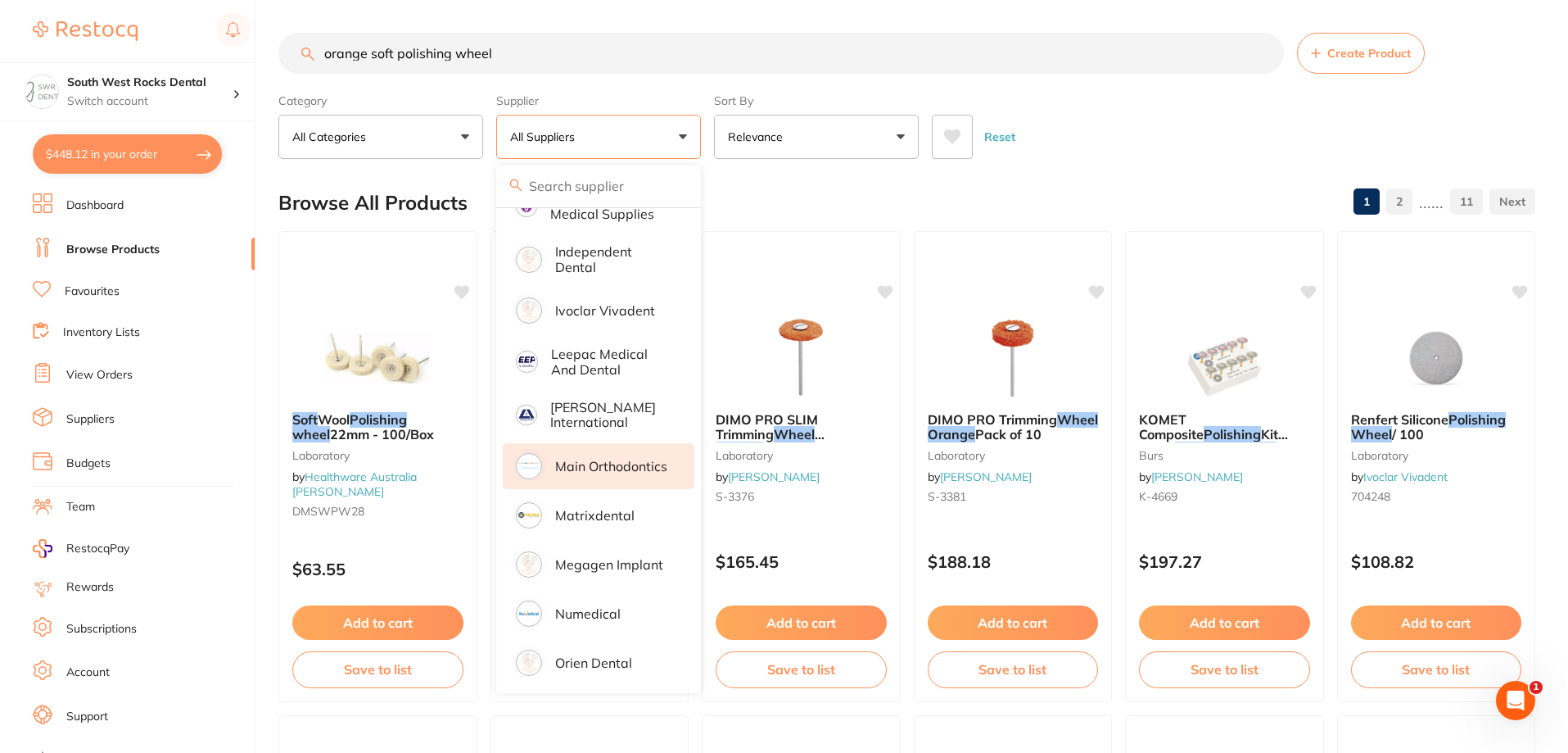
scroll to position [694, 0]
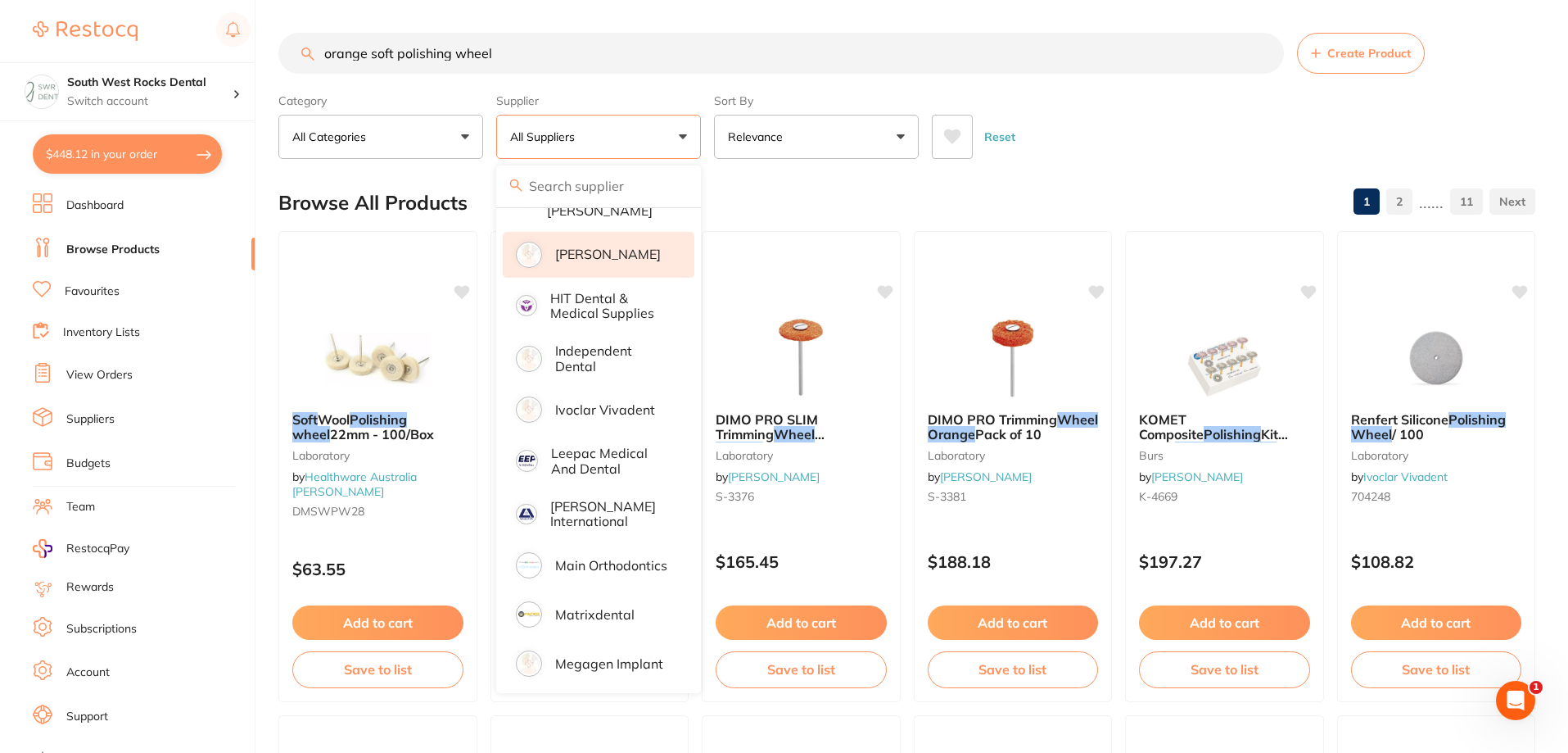
click at [582, 246] on p "[PERSON_NAME]" at bounding box center [607, 253] width 105 height 15
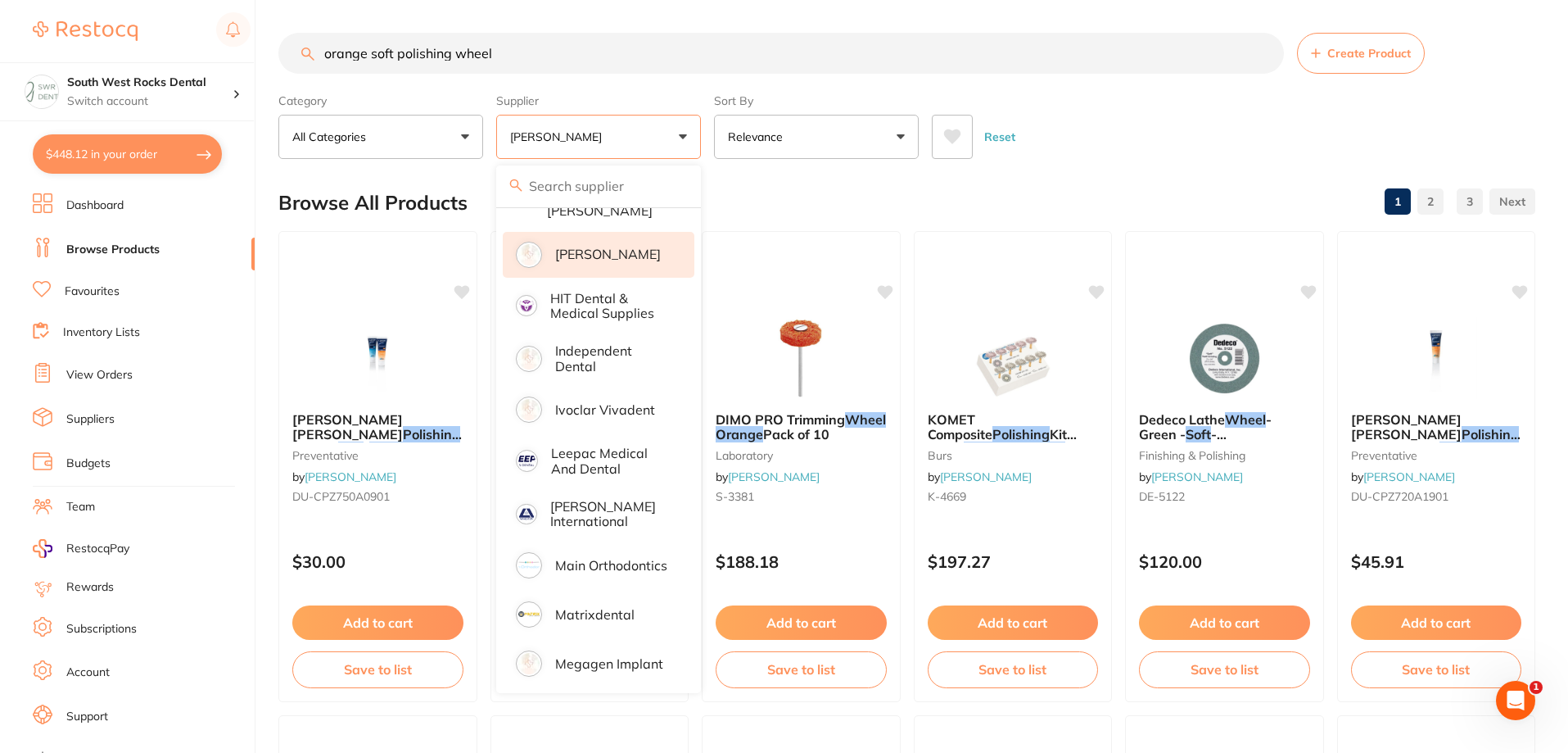
click at [1124, 176] on div "Browse All Products 1 2 3" at bounding box center [907, 203] width 1257 height 54
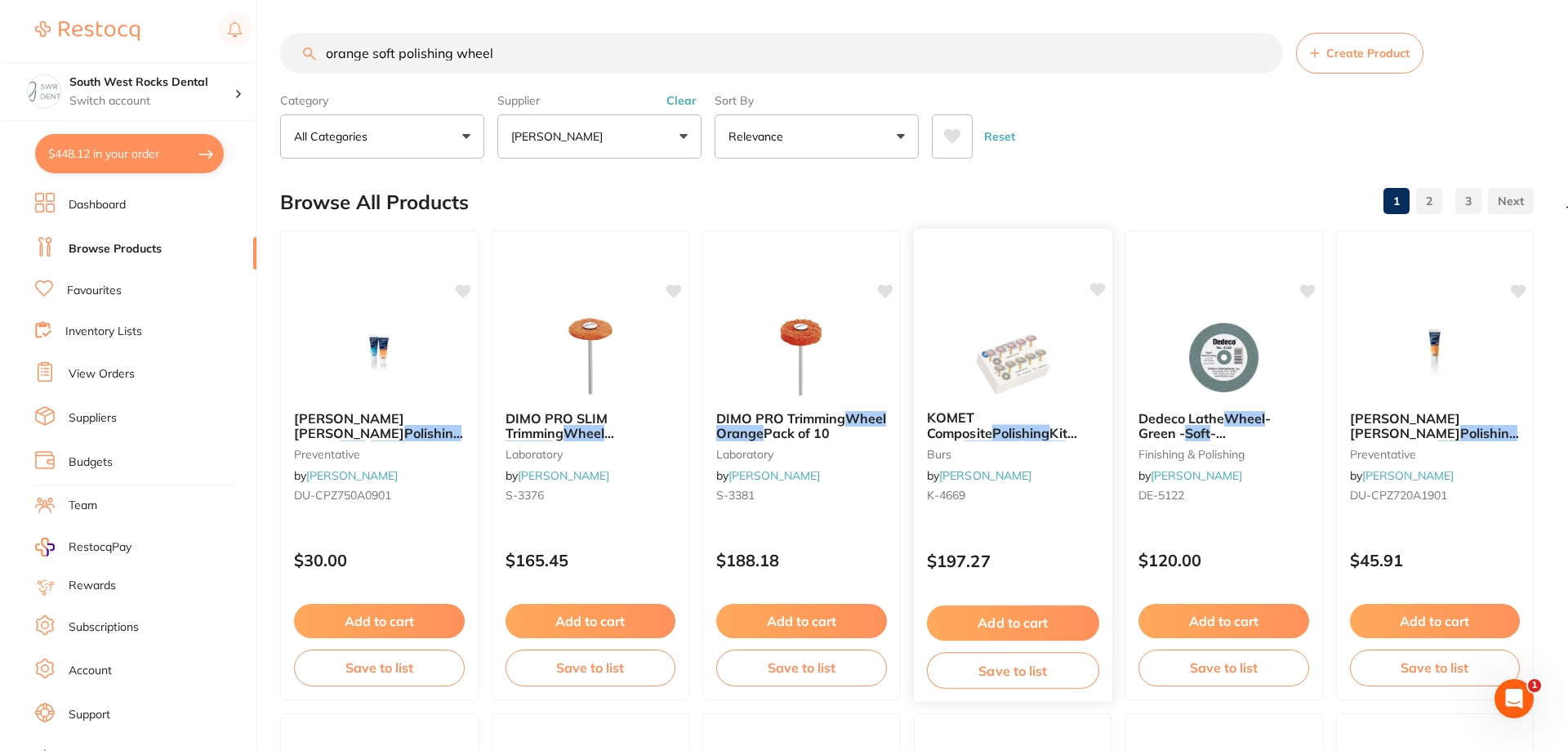
scroll to position [0, 0]
click at [802, 412] on span "DIMO PRO Trimming" at bounding box center [778, 418] width 130 height 16
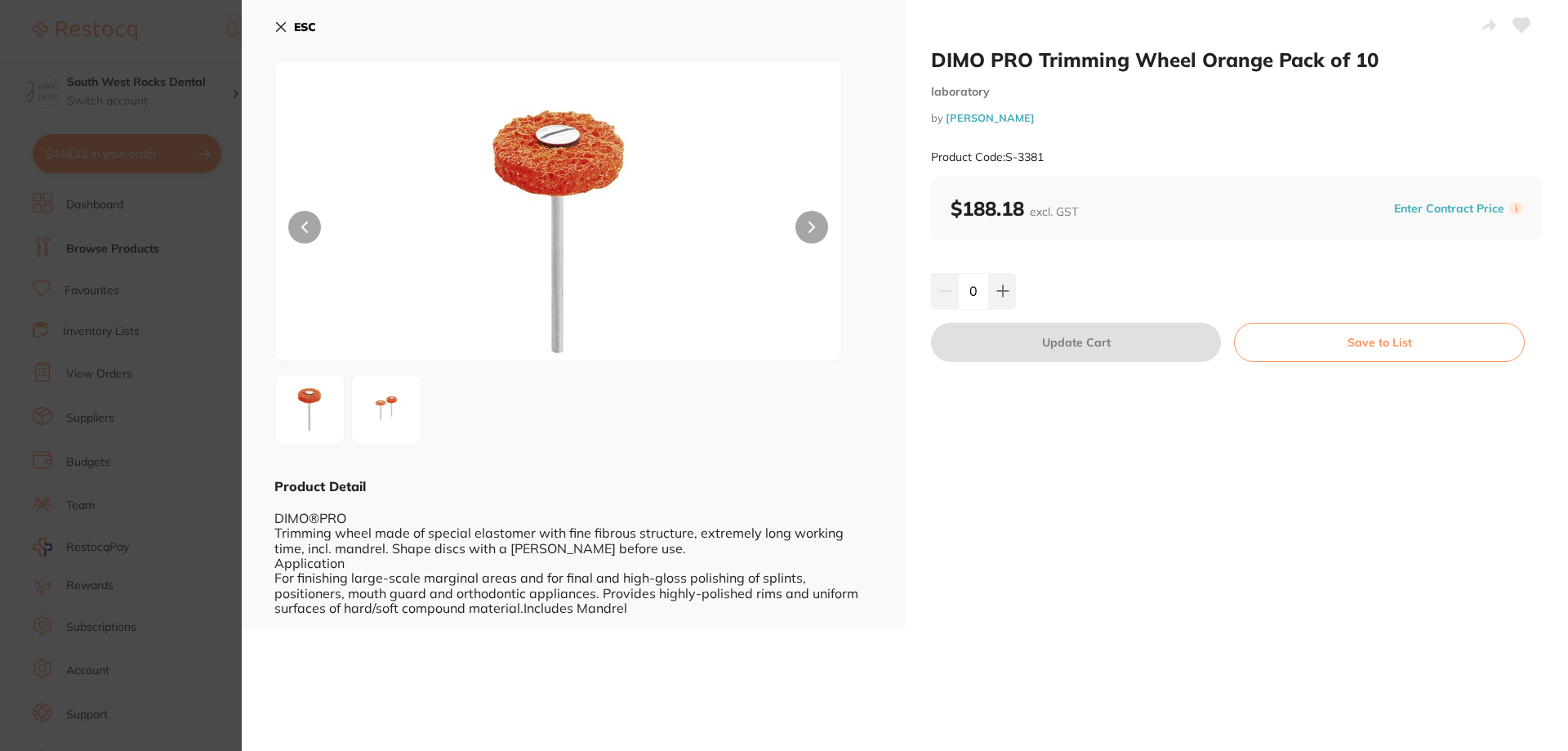
click at [275, 30] on icon at bounding box center [281, 27] width 13 height 13
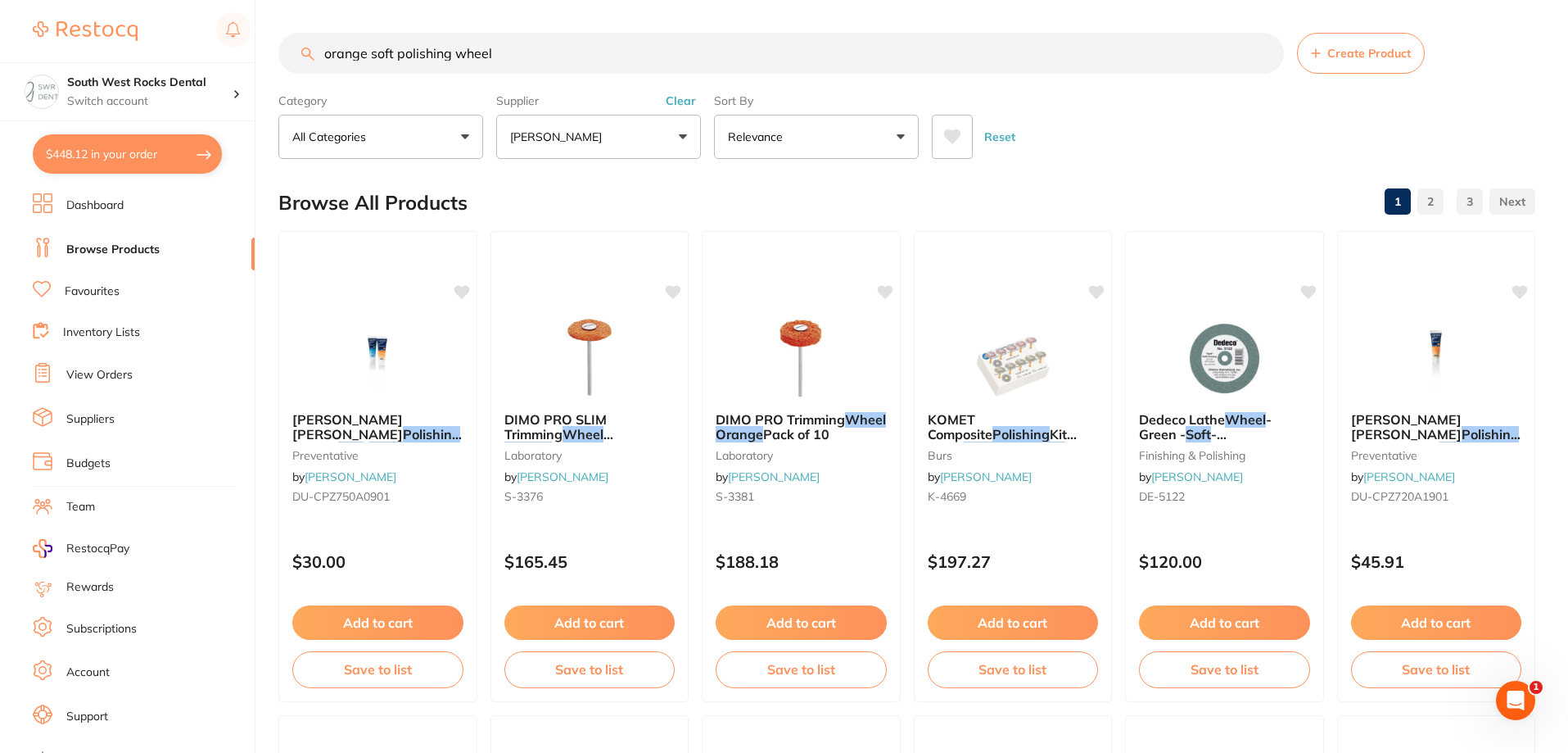
click at [505, 57] on input "orange soft polishing wheel" at bounding box center [781, 53] width 1005 height 41
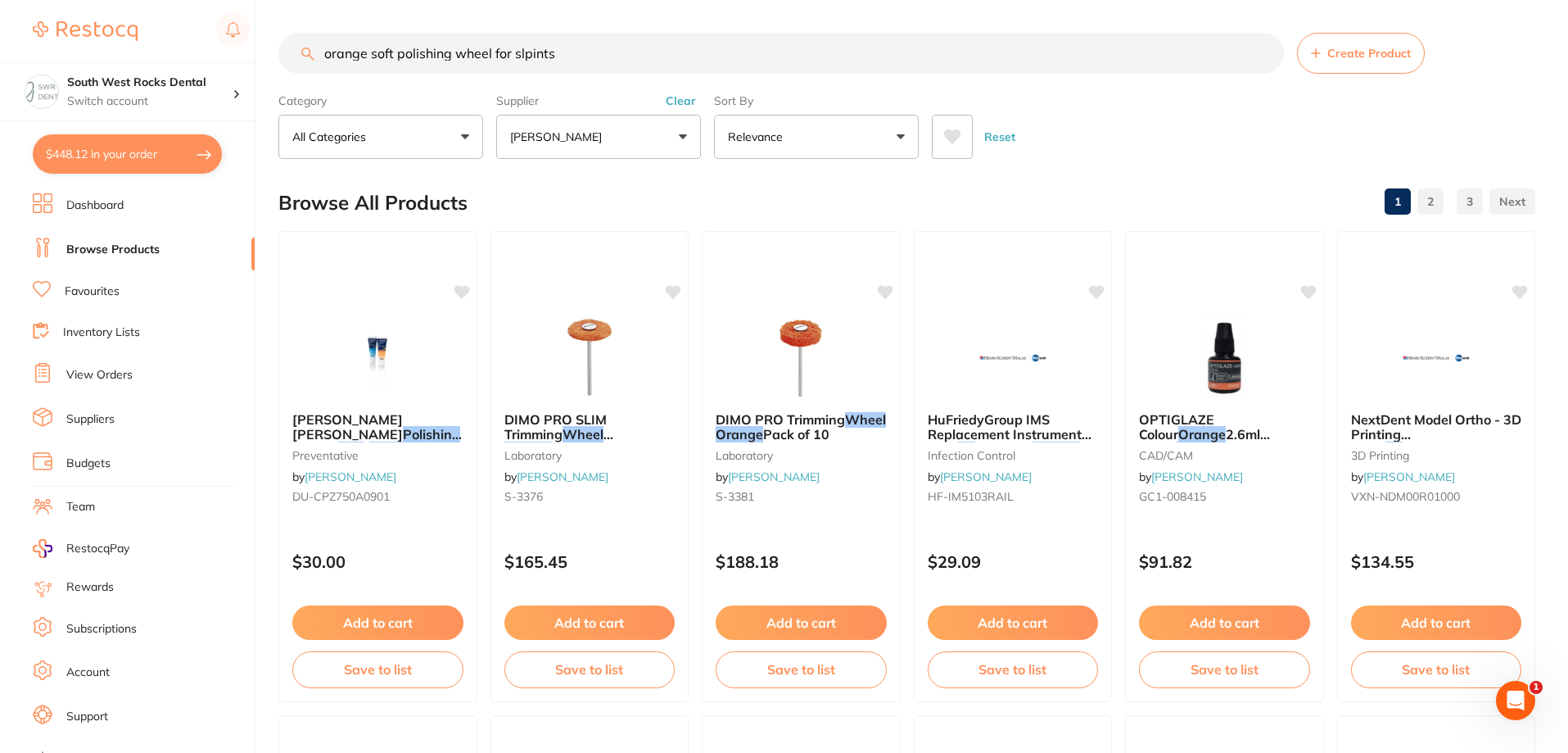
drag, startPoint x: 395, startPoint y: 54, endPoint x: 291, endPoint y: 59, distance: 104.1
click at [291, 59] on input "orange soft polishing wheel for slpints" at bounding box center [781, 53] width 1005 height 41
type input "polishing wheel for slpints"
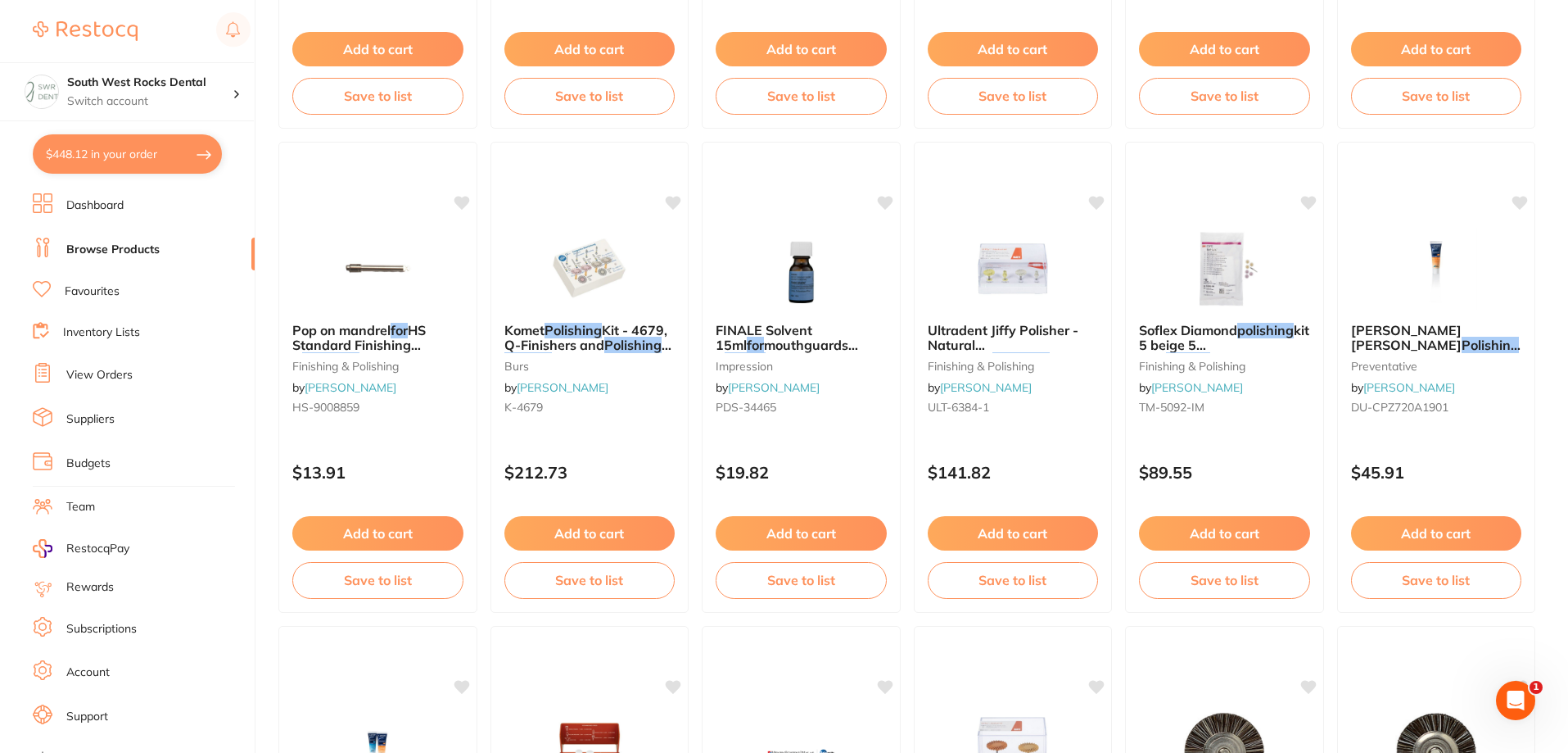
scroll to position [901, 0]
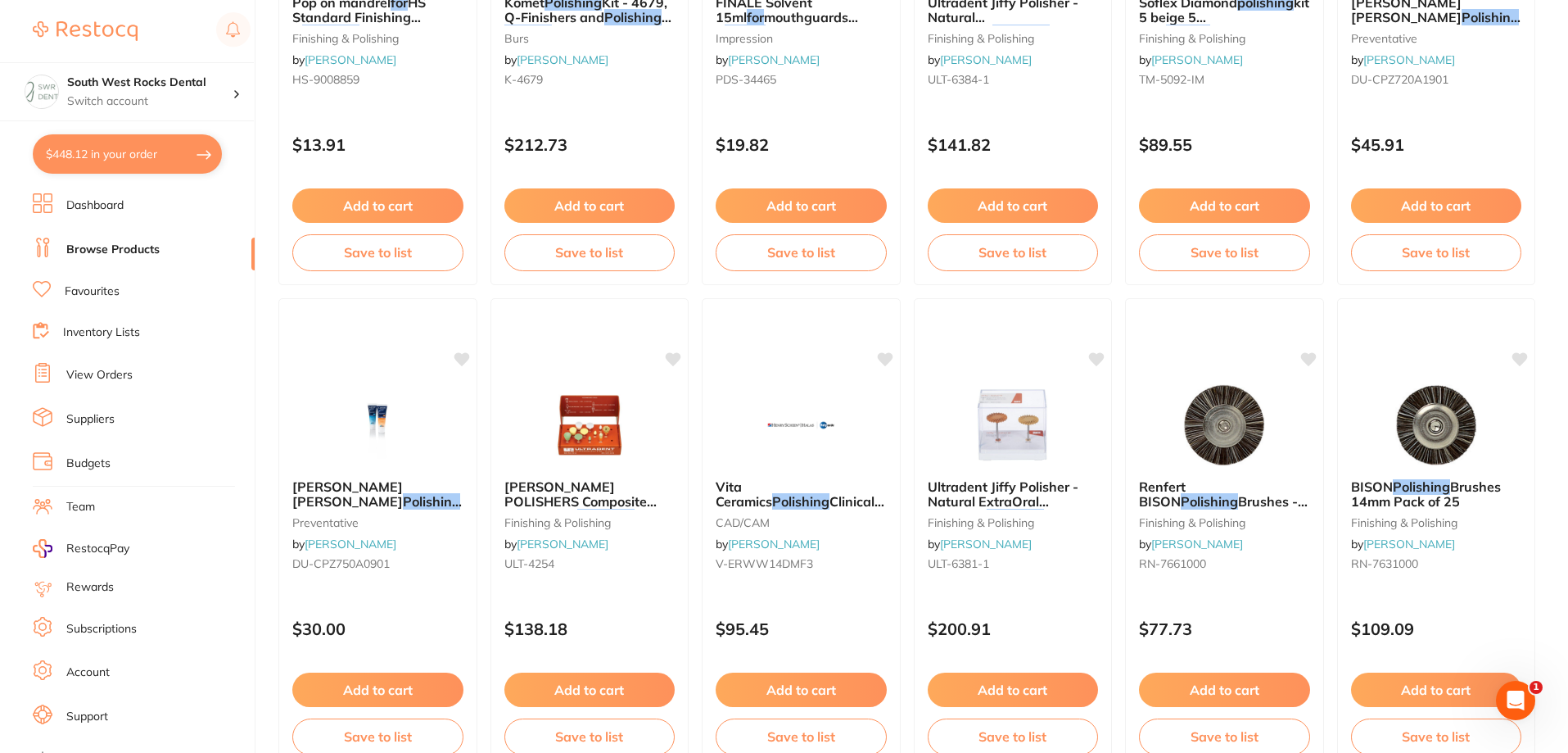
click at [1011, 483] on span "Ultradent Jiffy Polisher - Natural ExtraOral Universal" at bounding box center [1003, 501] width 151 height 46
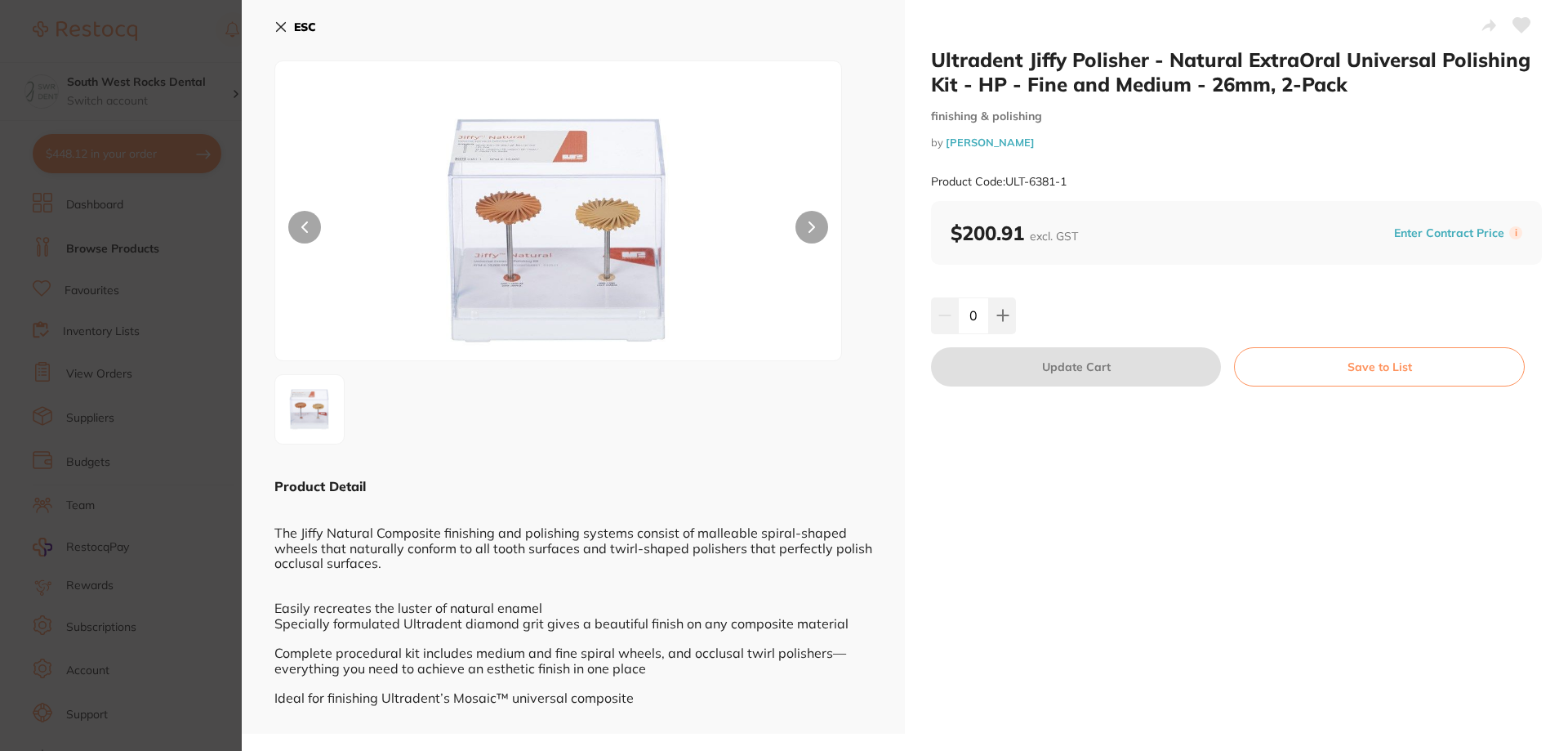
click at [279, 30] on icon at bounding box center [282, 27] width 9 height 9
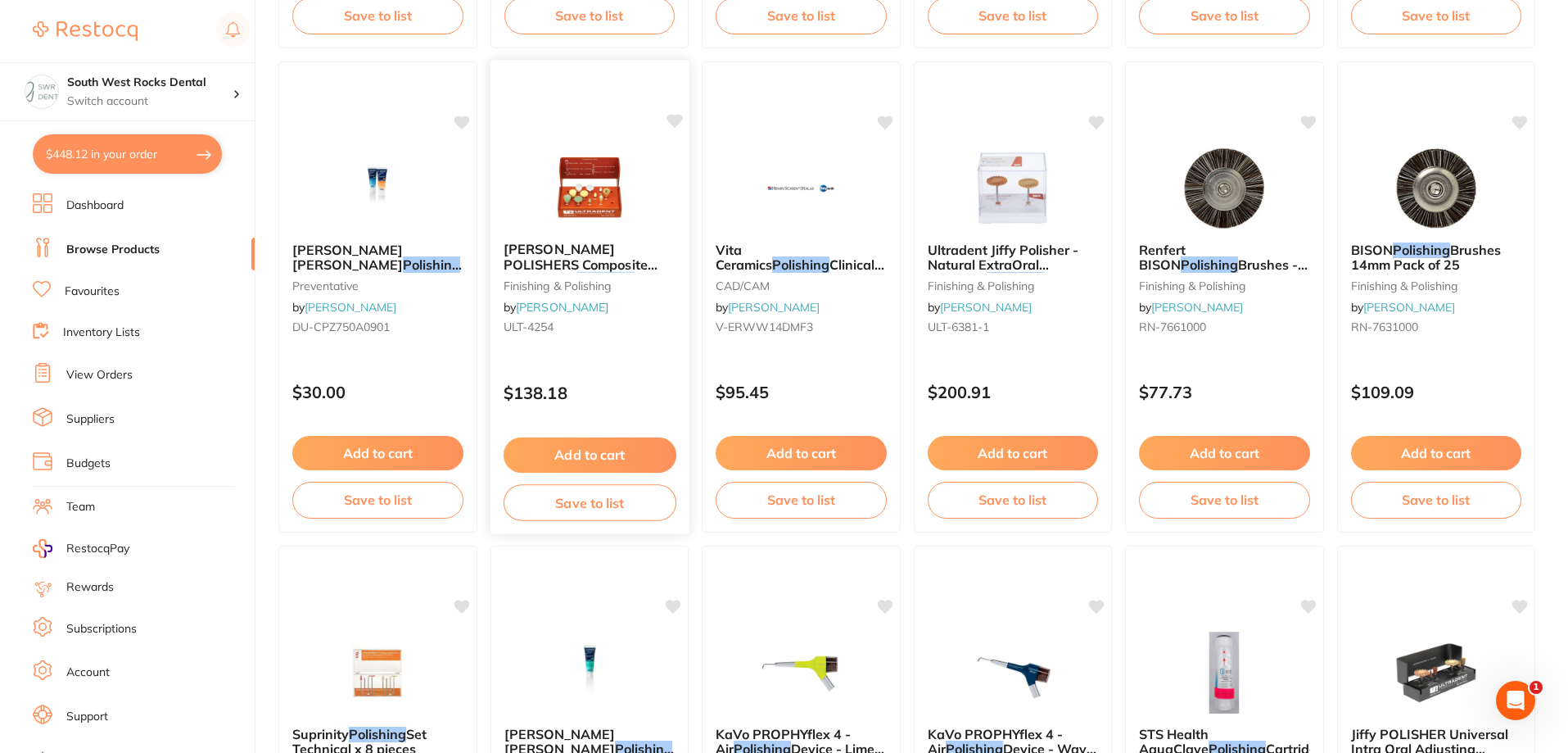
scroll to position [1229, 0]
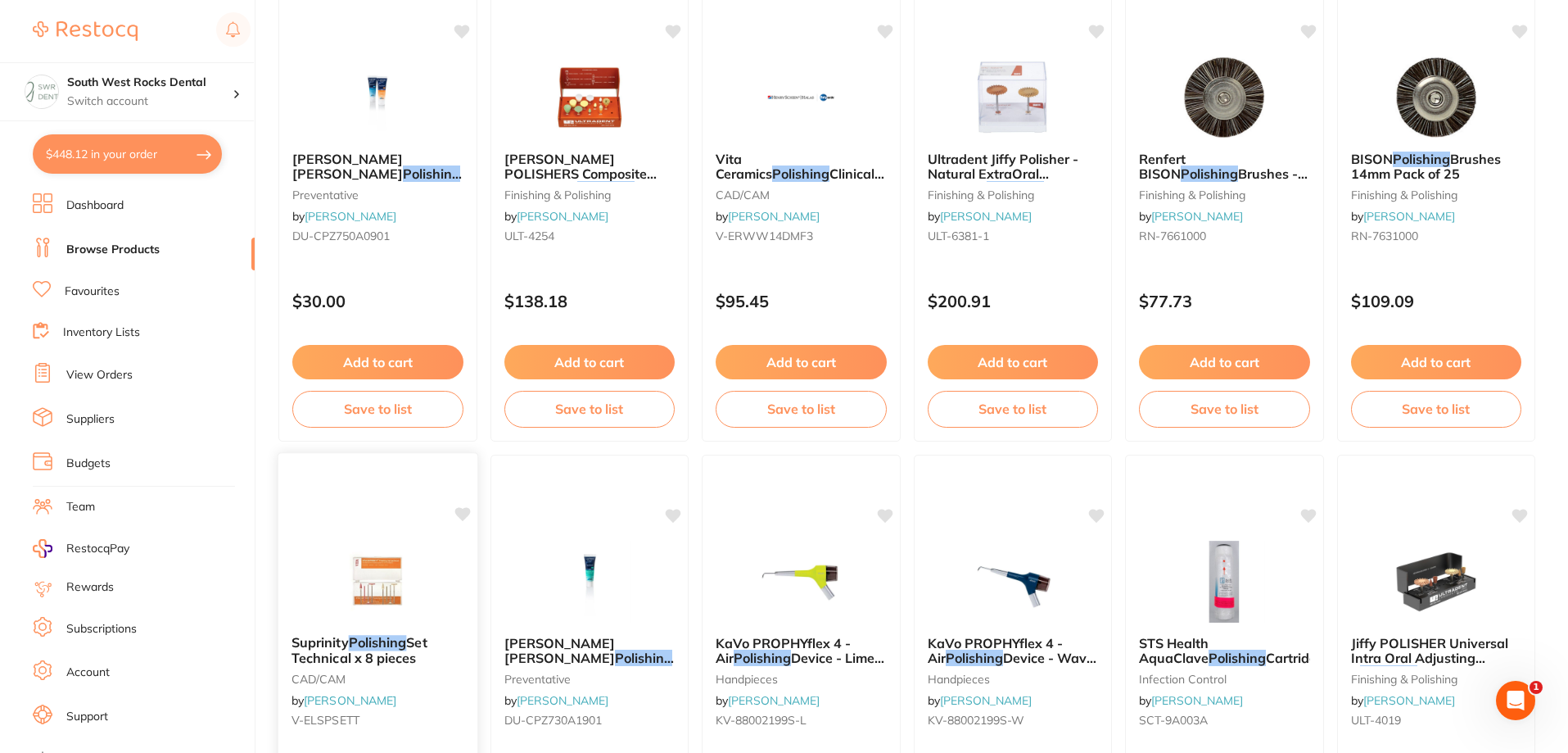
click at [388, 592] on img at bounding box center [378, 580] width 107 height 83
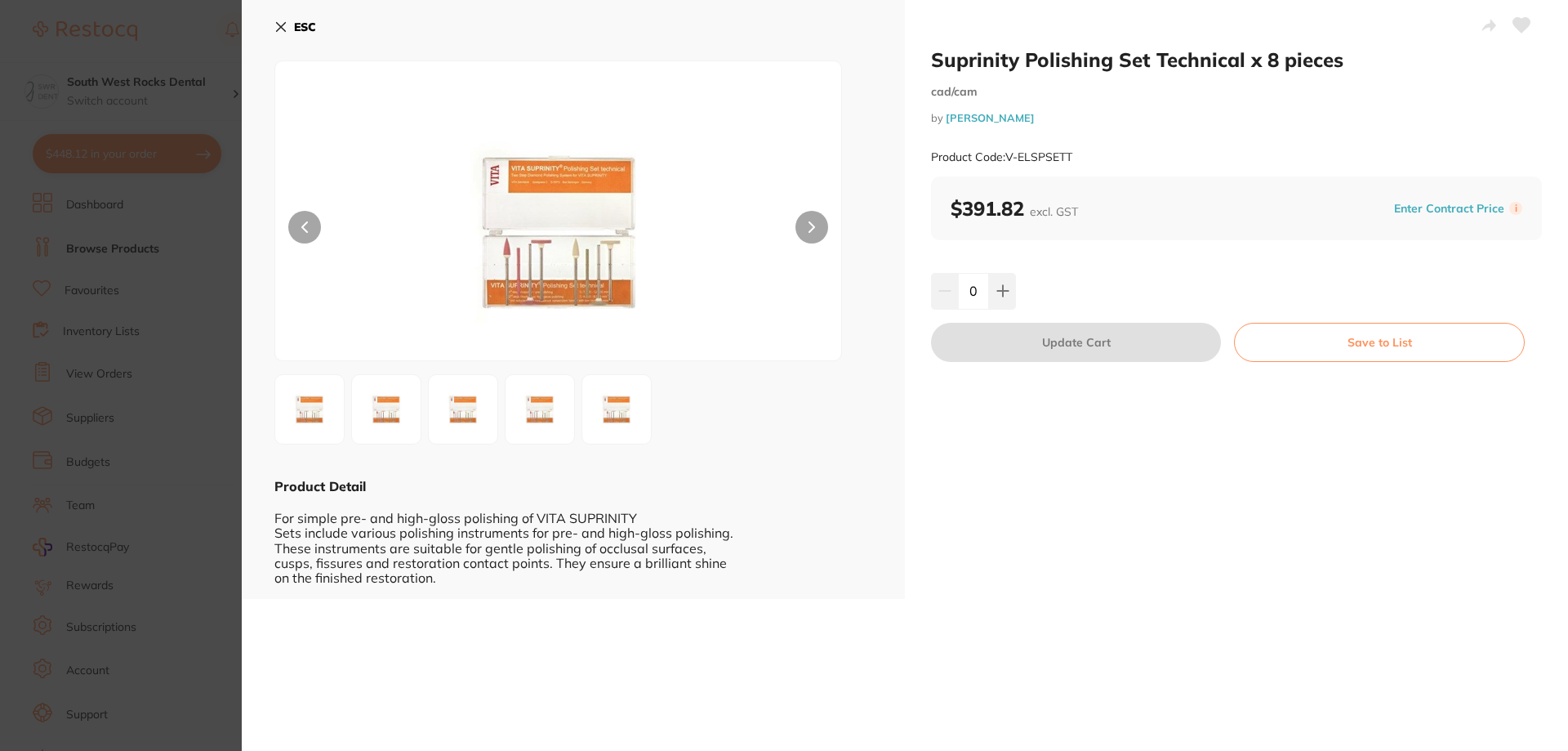
click at [543, 259] on img at bounding box center [558, 231] width 340 height 258
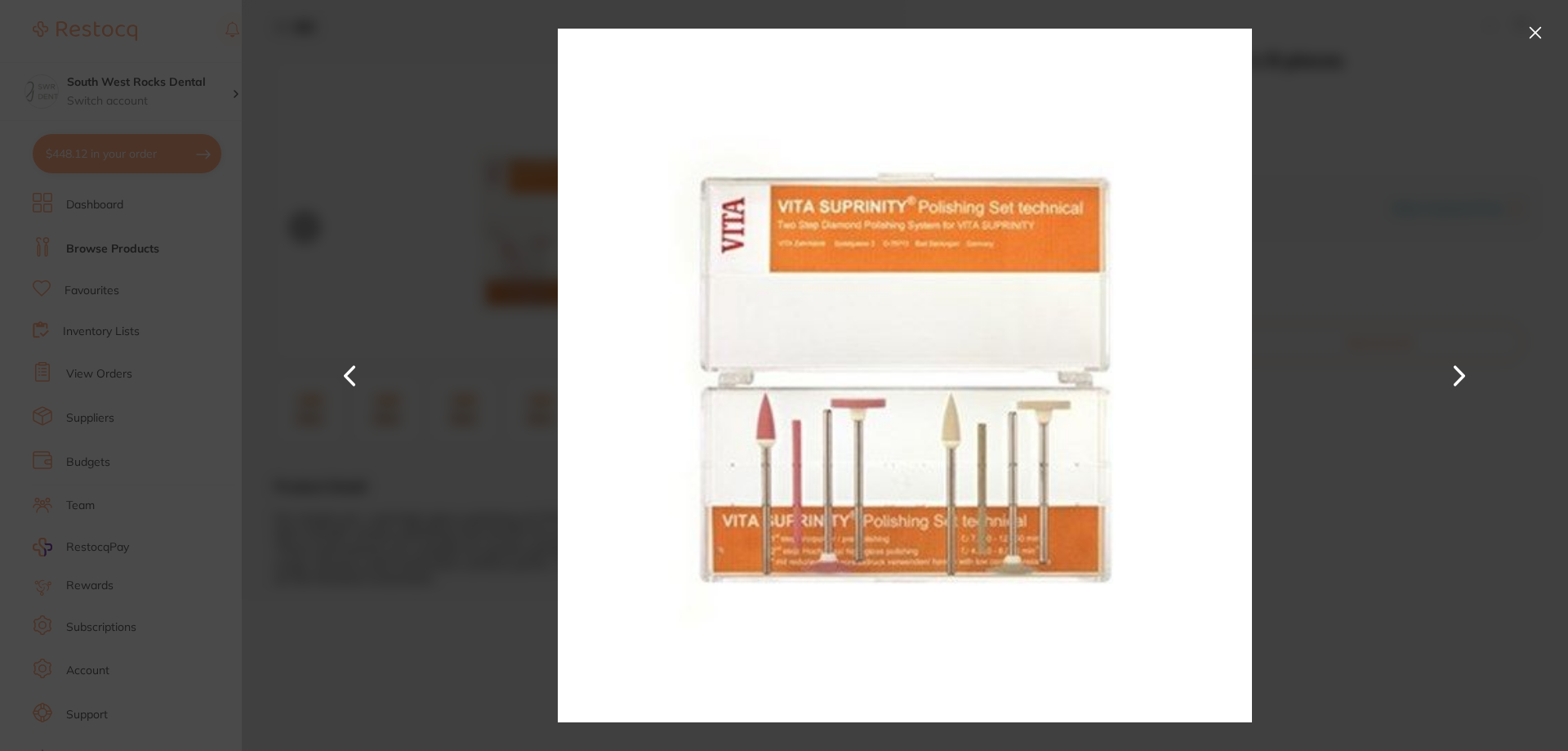
click at [858, 464] on img at bounding box center [905, 375] width 694 height 751
click at [1454, 373] on button at bounding box center [1459, 375] width 39 height 376
click at [1456, 373] on button at bounding box center [1459, 375] width 39 height 376
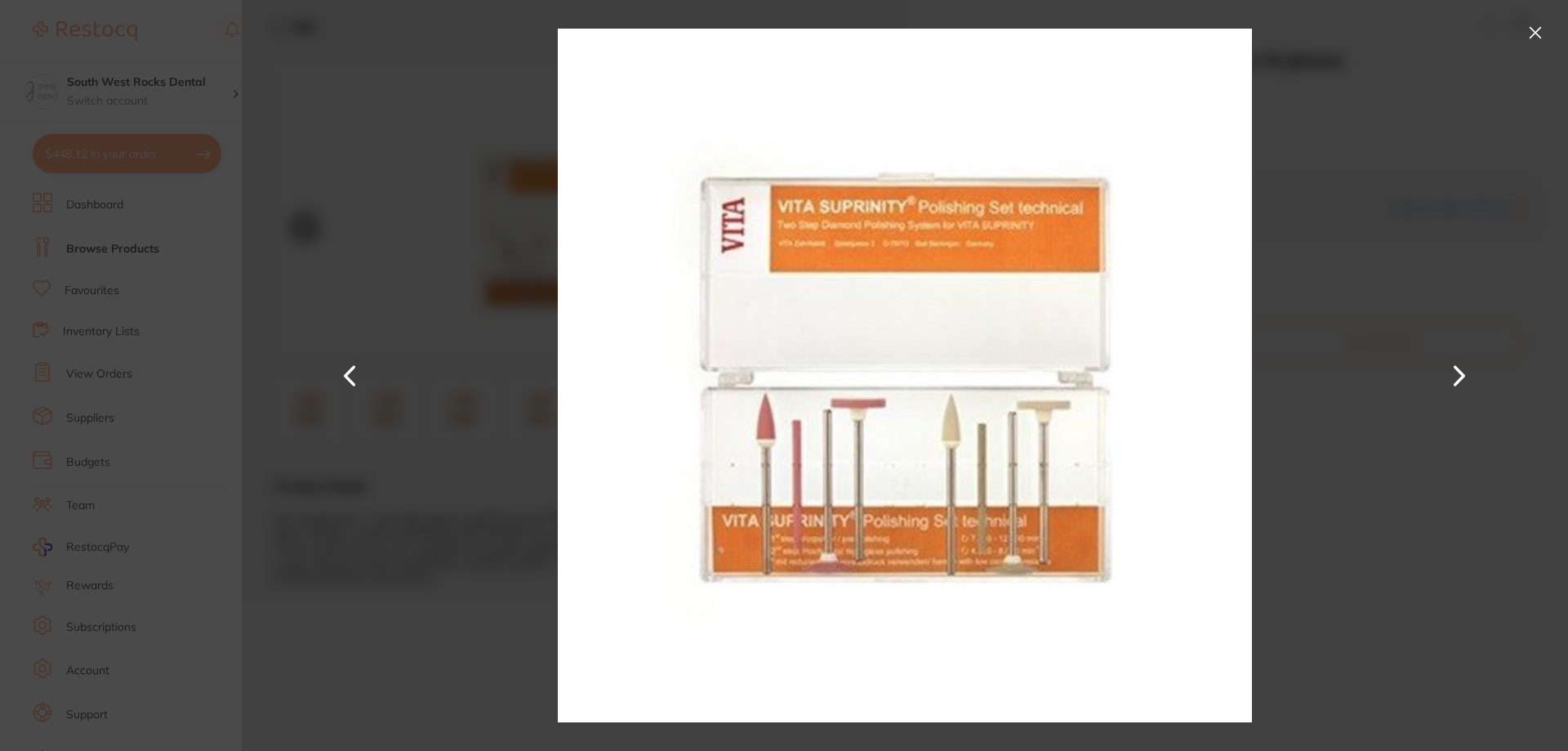
click at [1456, 373] on button at bounding box center [1459, 375] width 39 height 376
click at [1536, 31] on button at bounding box center [1535, 33] width 26 height 26
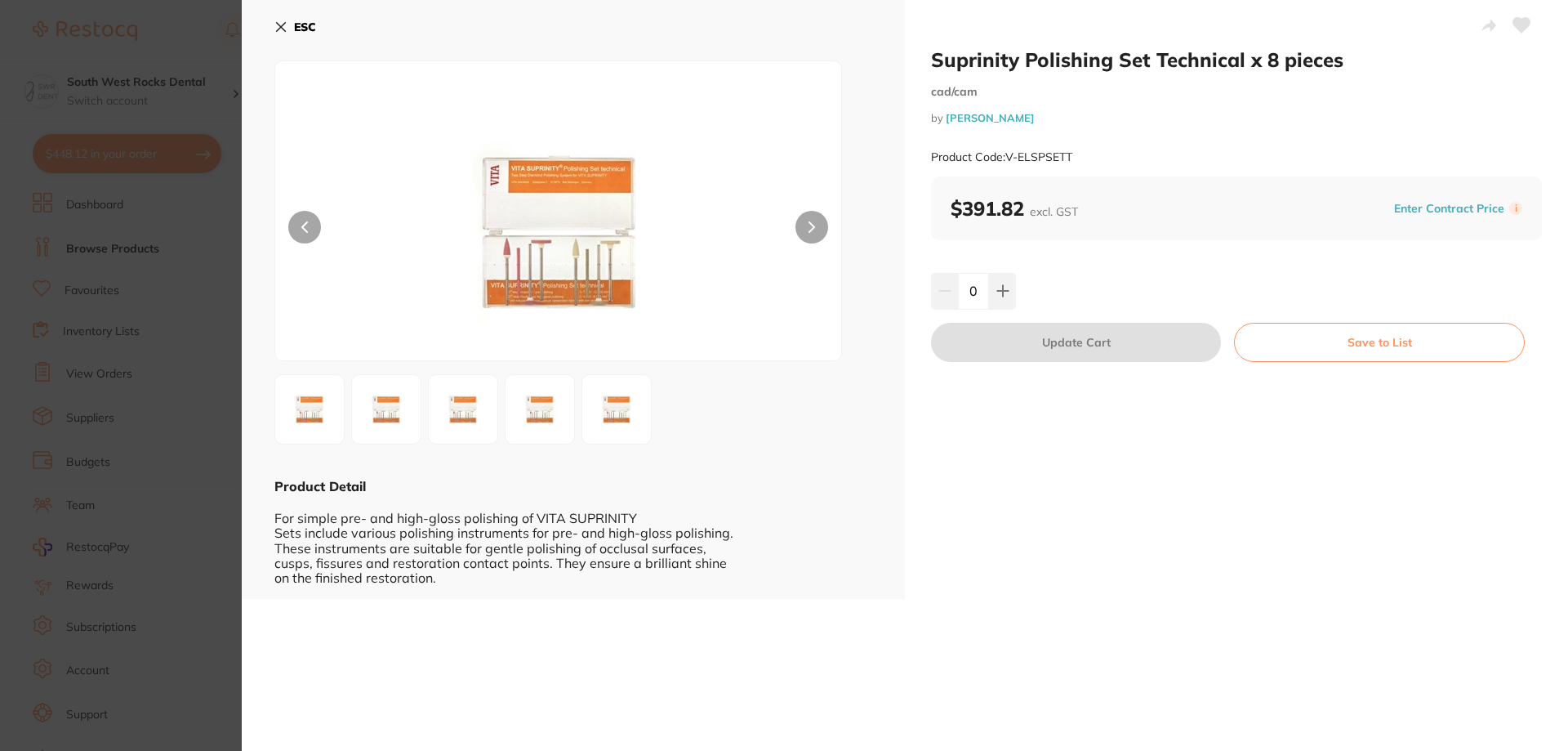
click at [275, 24] on icon at bounding box center [281, 27] width 13 height 13
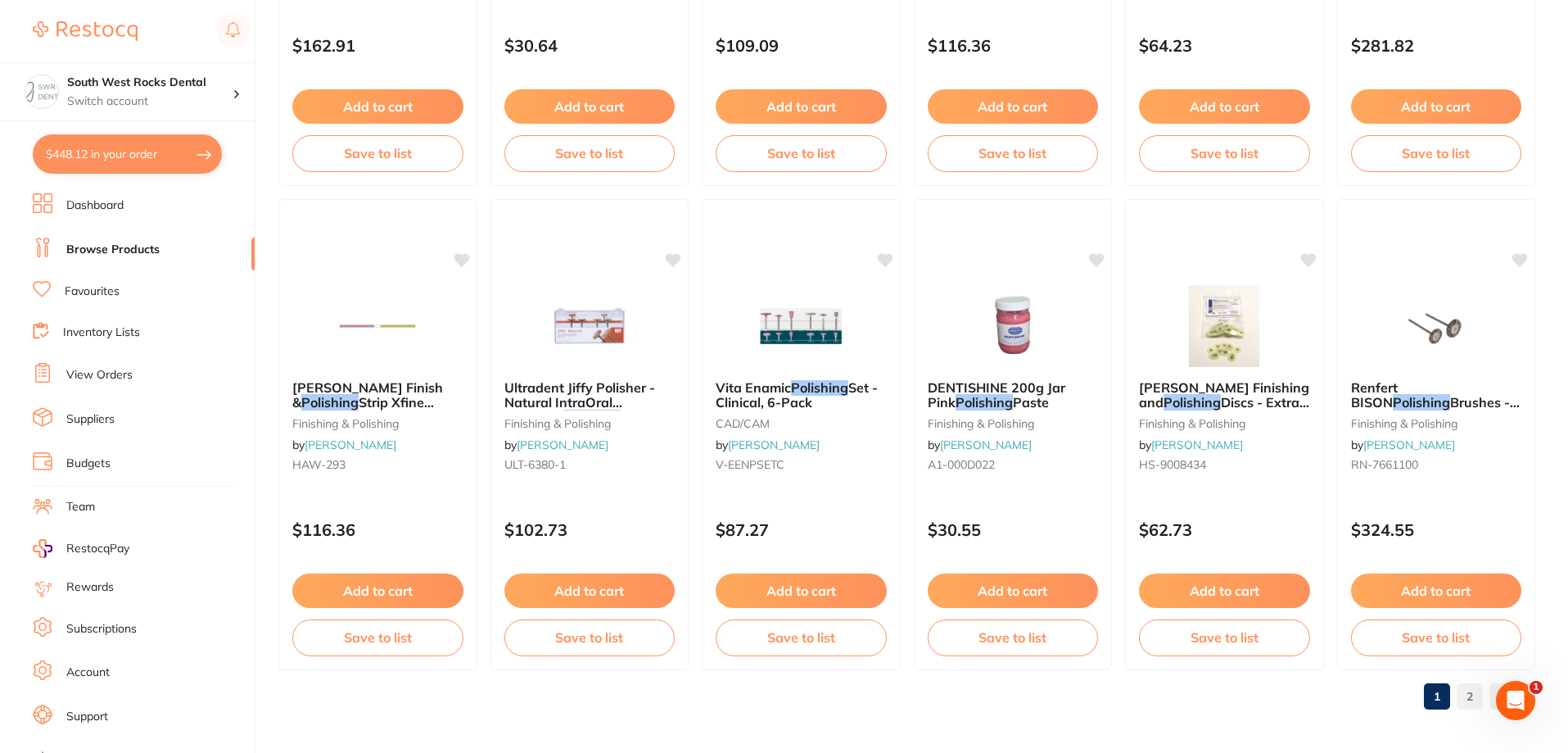
scroll to position [3908, 0]
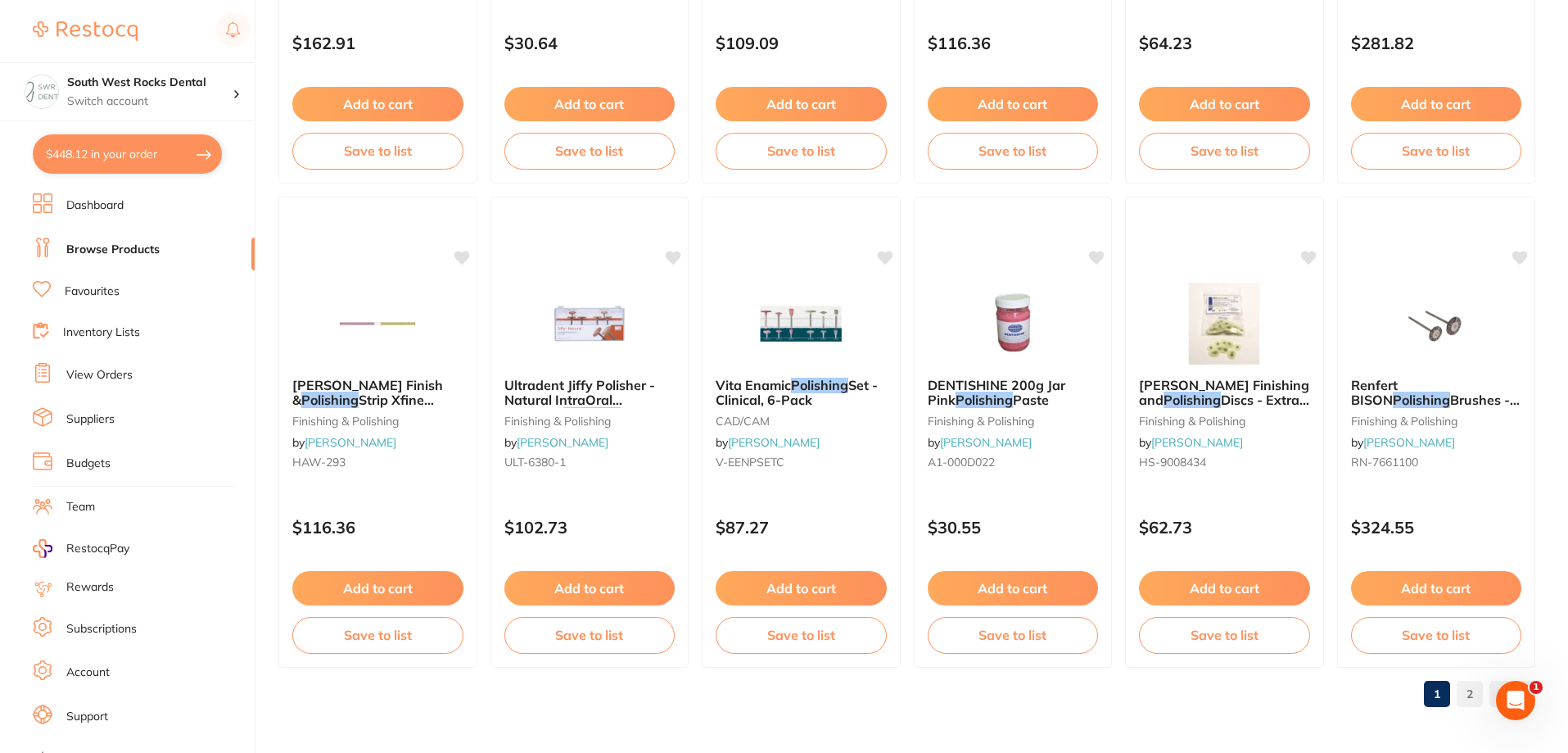
click at [1464, 692] on link "2" at bounding box center [1469, 694] width 26 height 33
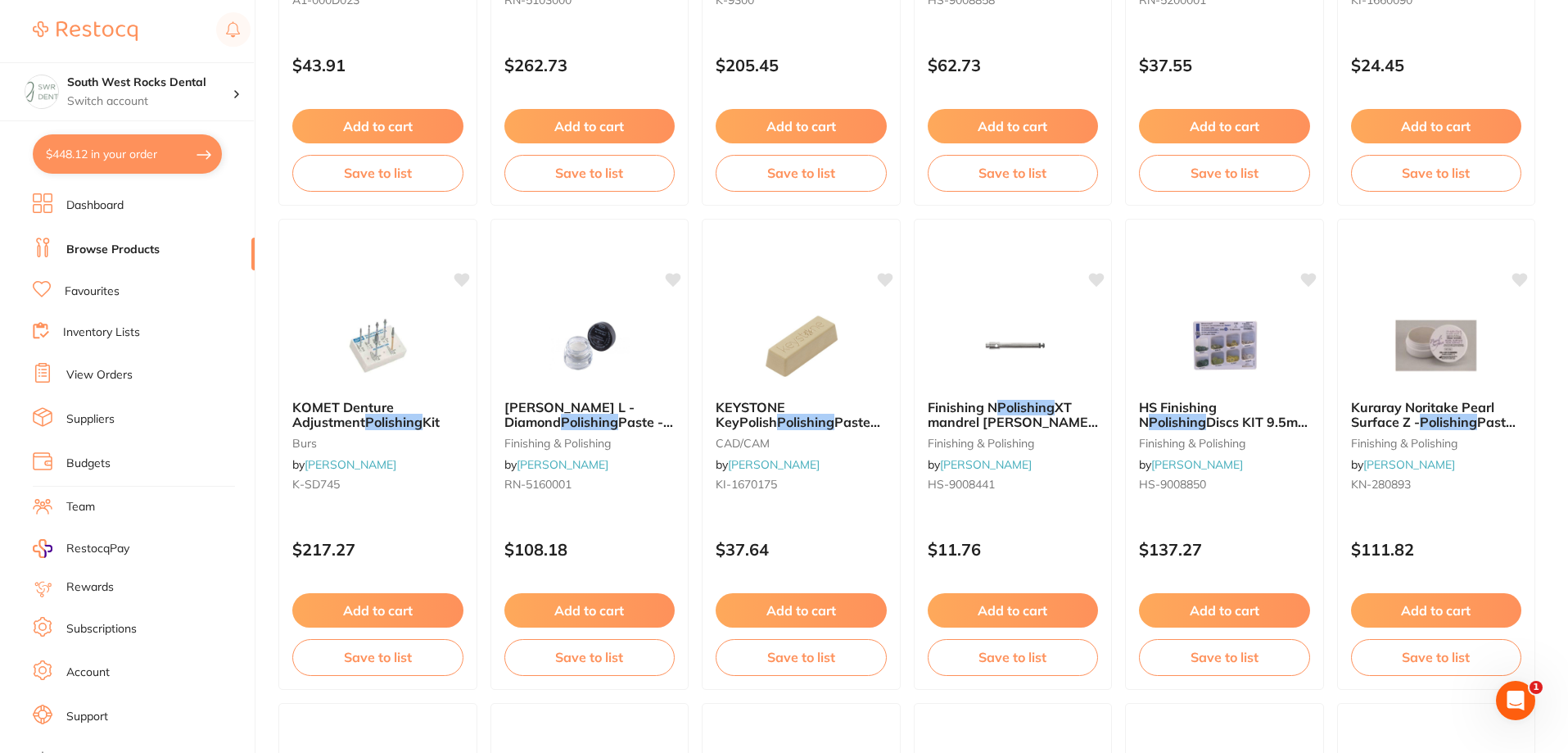
scroll to position [0, 0]
